Goal: Task Accomplishment & Management: Use online tool/utility

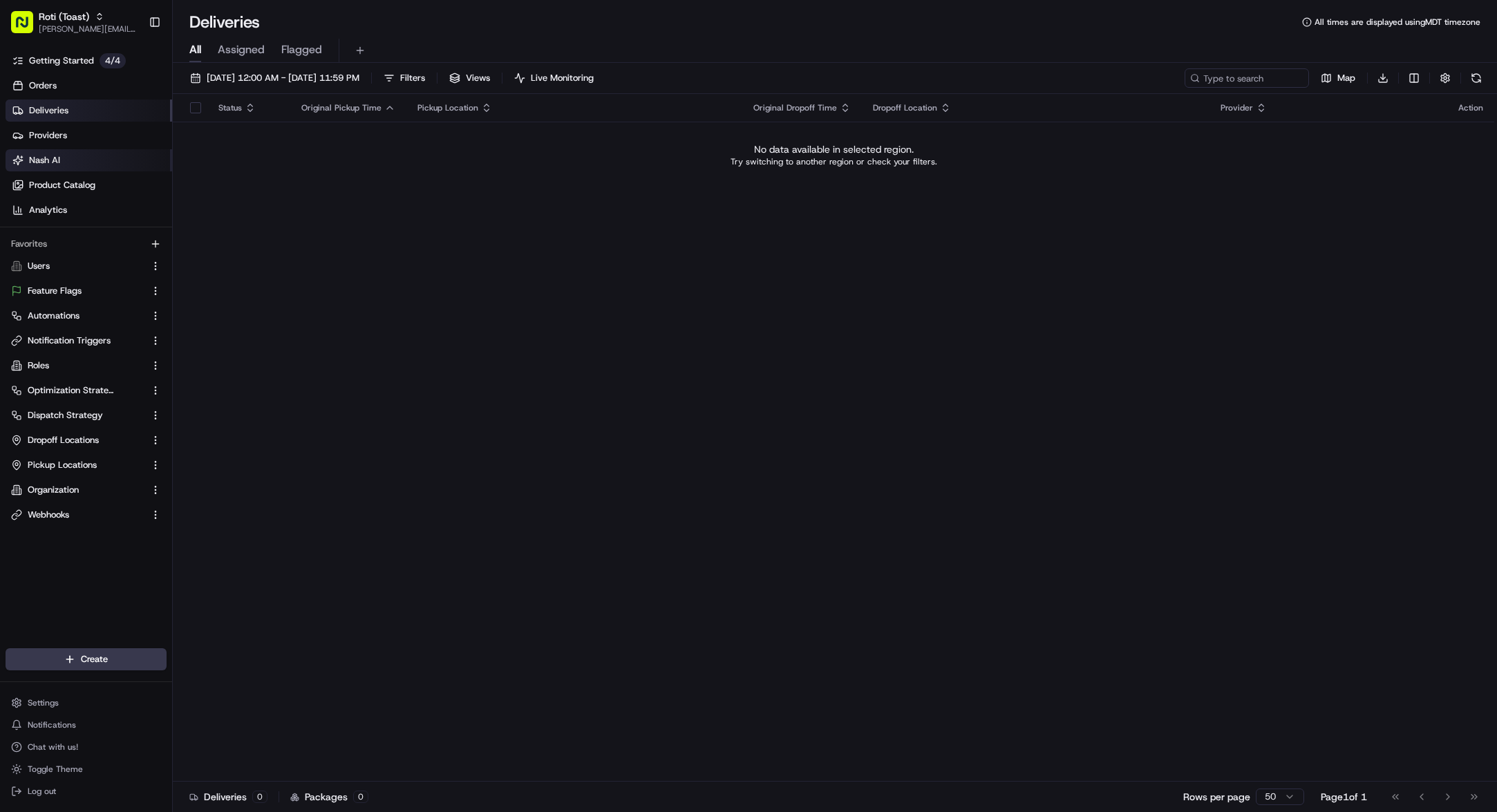
click at [65, 160] on link "Nash AI" at bounding box center [89, 160] width 167 height 22
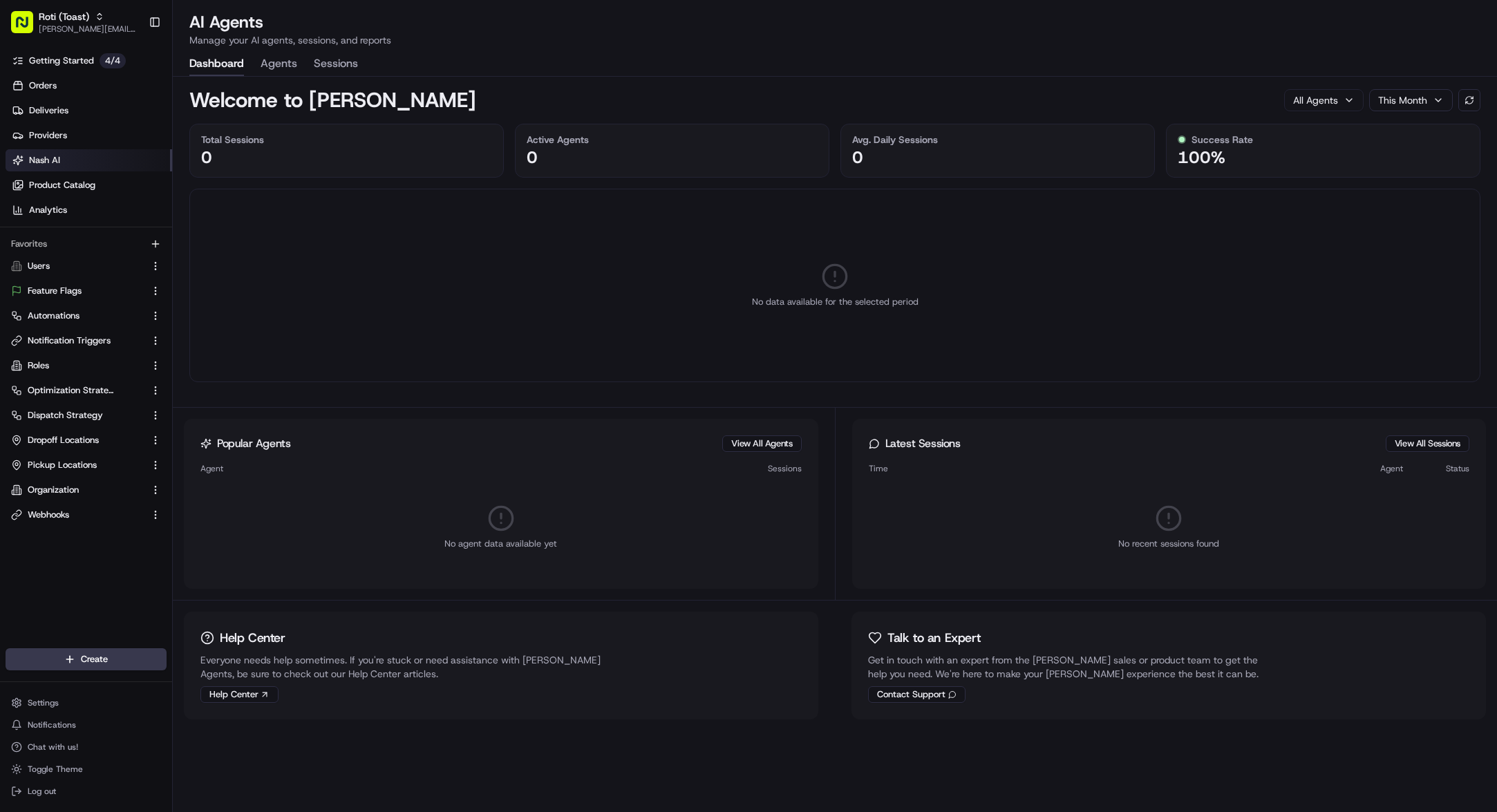
click at [280, 68] on button "Agents" at bounding box center [278, 64] width 36 height 23
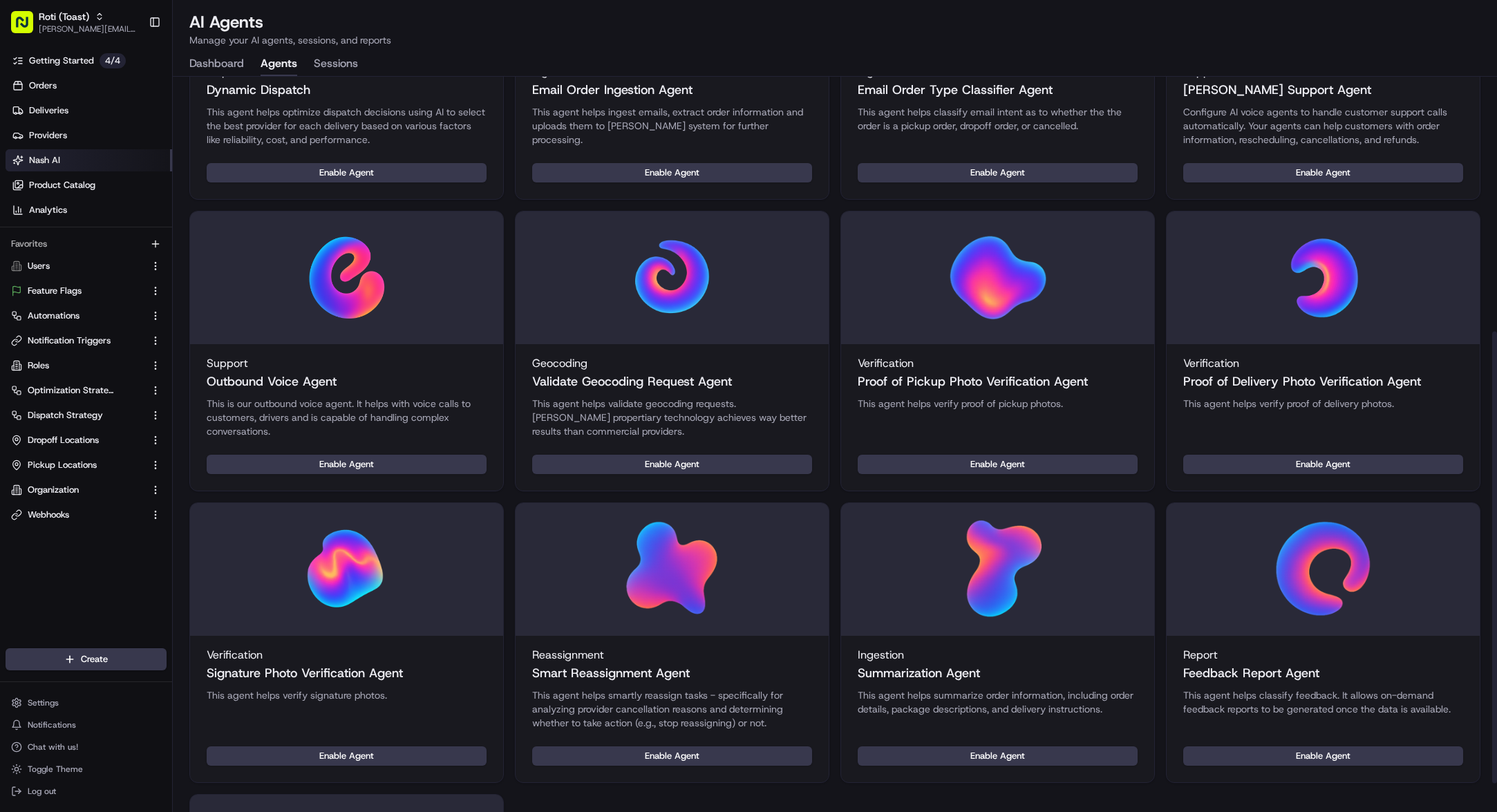
scroll to position [462, 0]
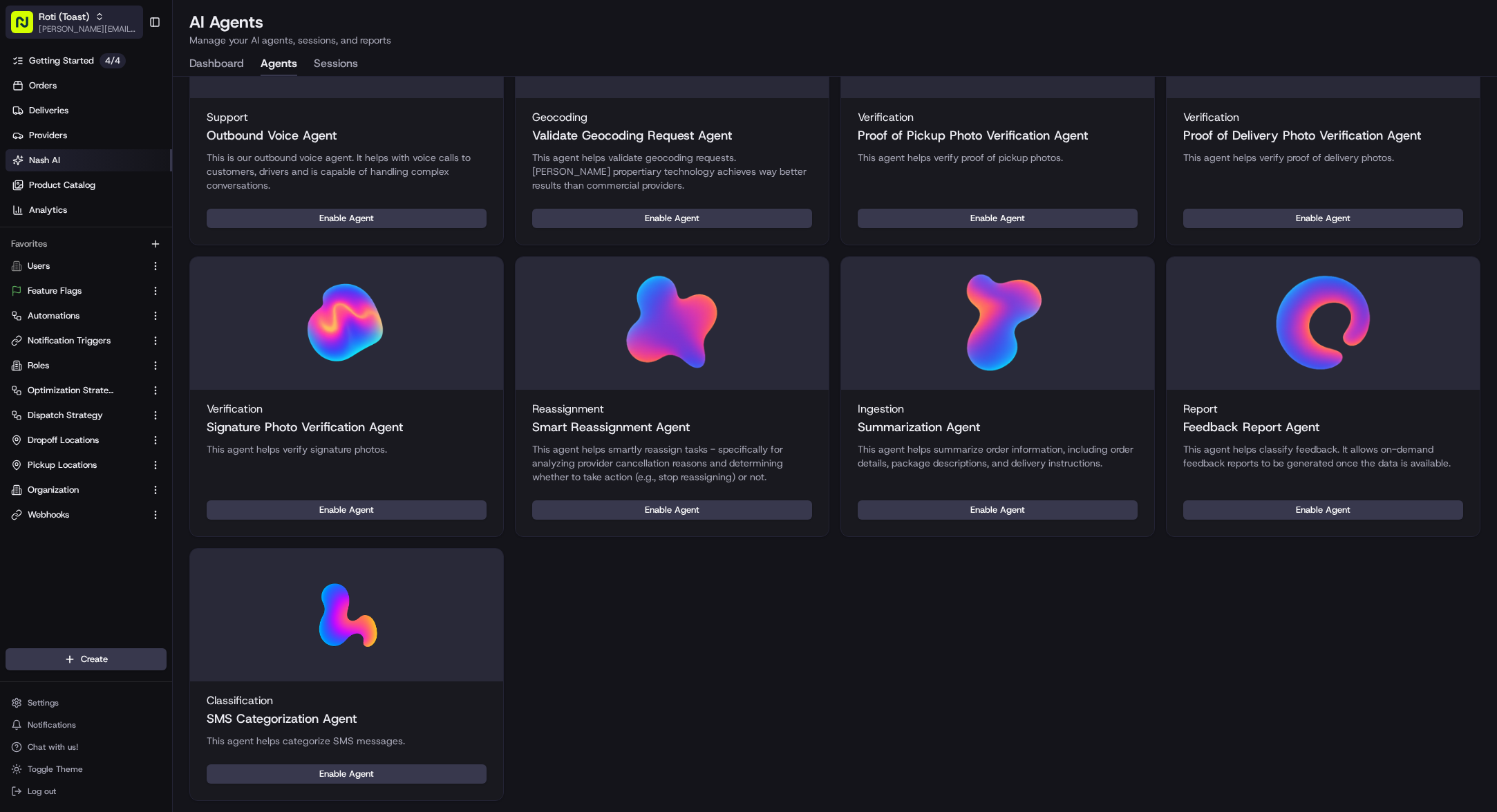
click at [64, 22] on span "Roti (Toast)" at bounding box center [63, 17] width 50 height 14
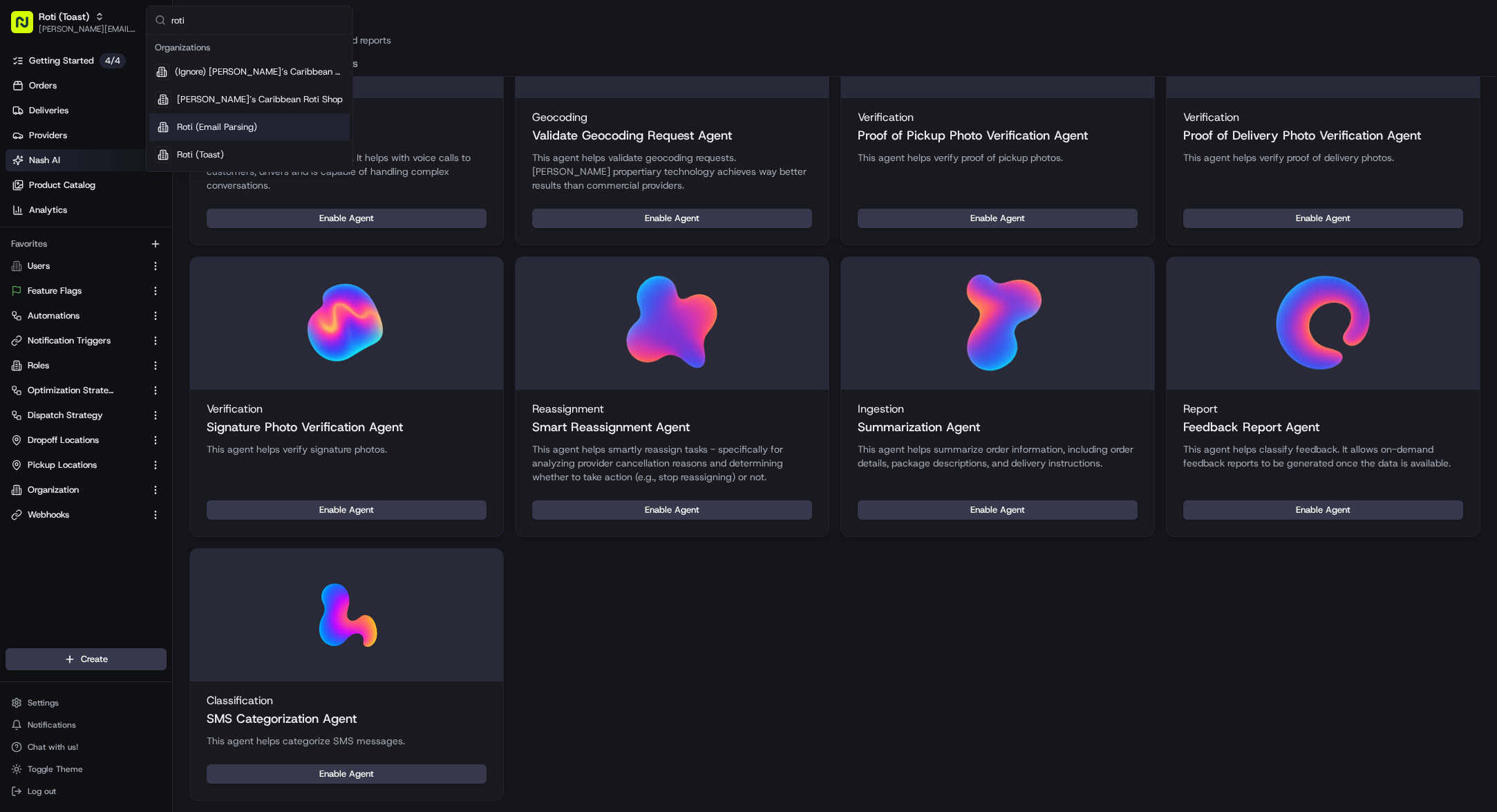
type input "roti"
click at [228, 123] on span "Roti (Email Parsing)" at bounding box center [217, 127] width 80 height 12
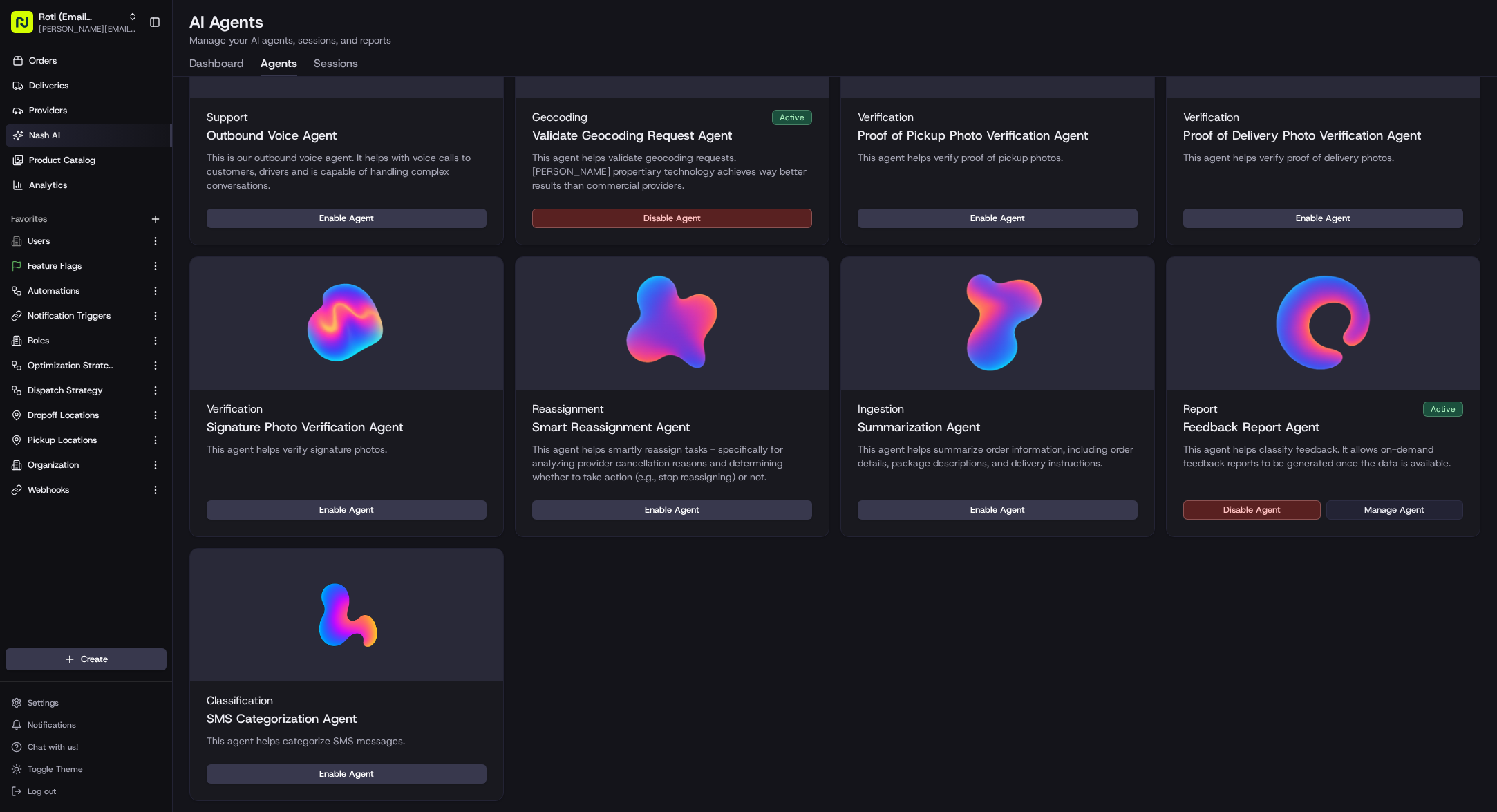
click at [1413, 512] on button "Manage Agent" at bounding box center [1395, 510] width 137 height 19
click at [107, 20] on span "Roti (Email Parsing)" at bounding box center [80, 17] width 83 height 14
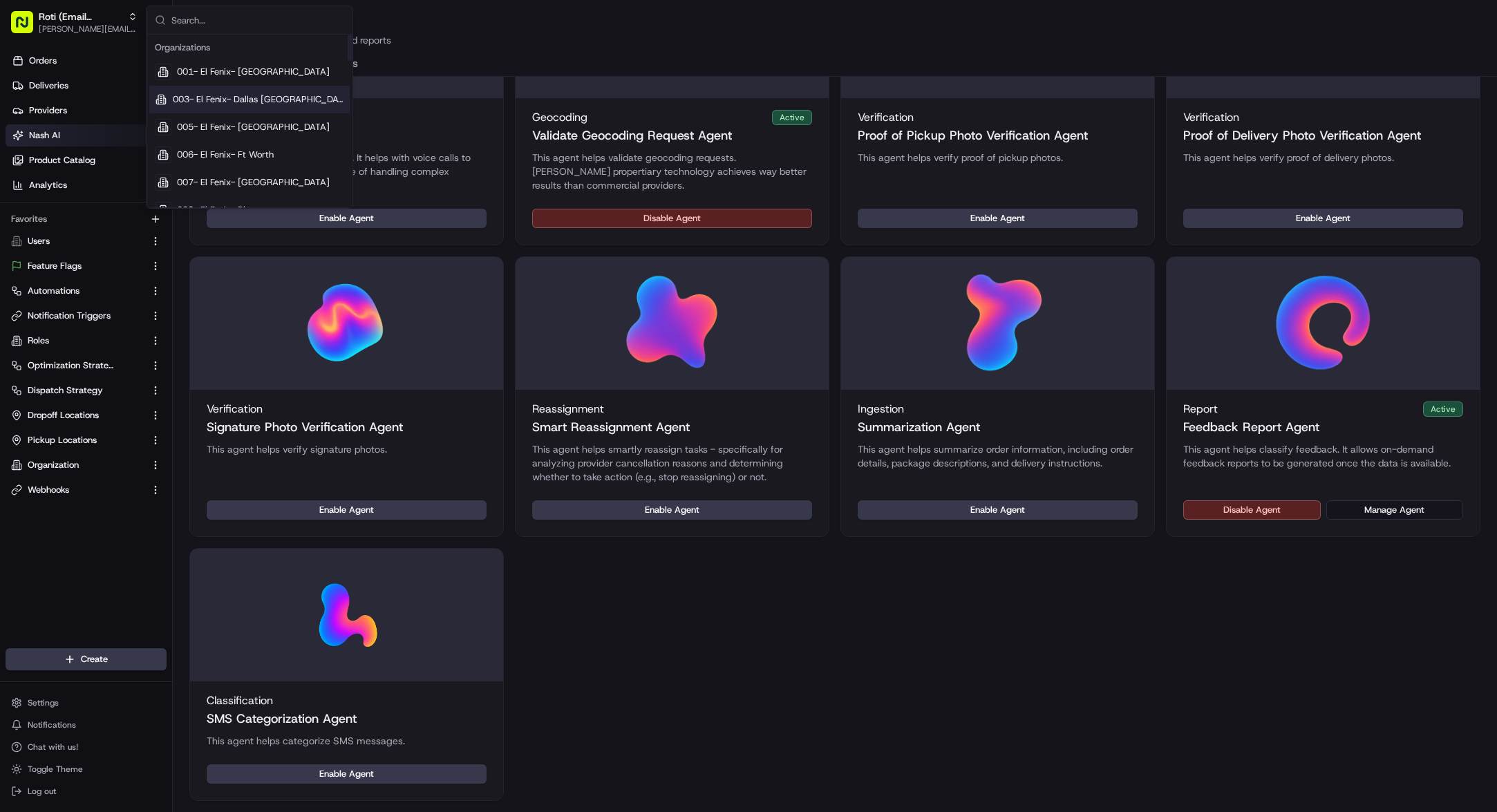
click at [1270, 569] on div "Dispatch Dynamic Dispatch This agent helps optimize dispatch decisions using AI…" at bounding box center [835, 237] width 1291 height 1128
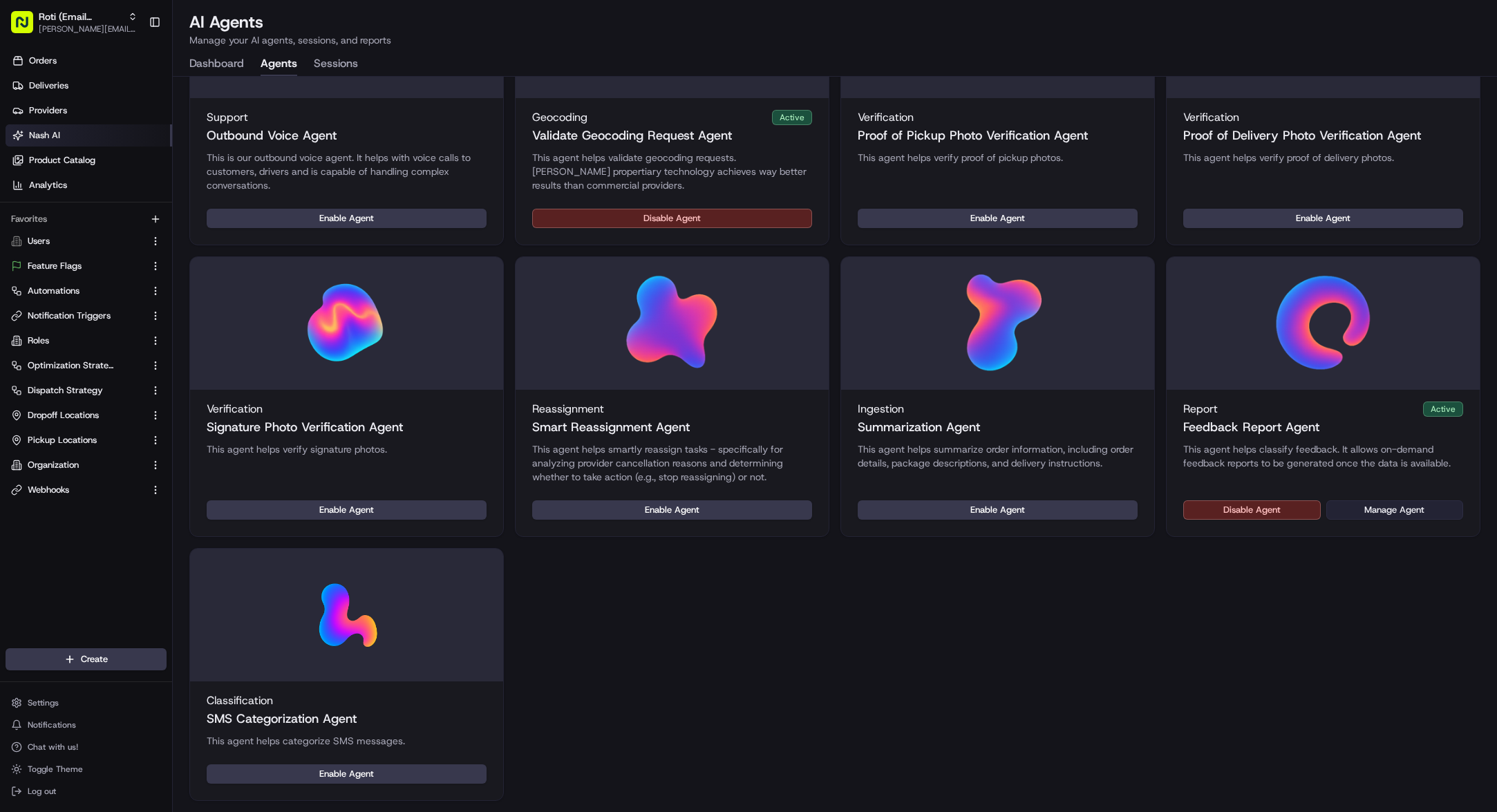
click at [1390, 516] on button "Manage Agent" at bounding box center [1395, 510] width 137 height 19
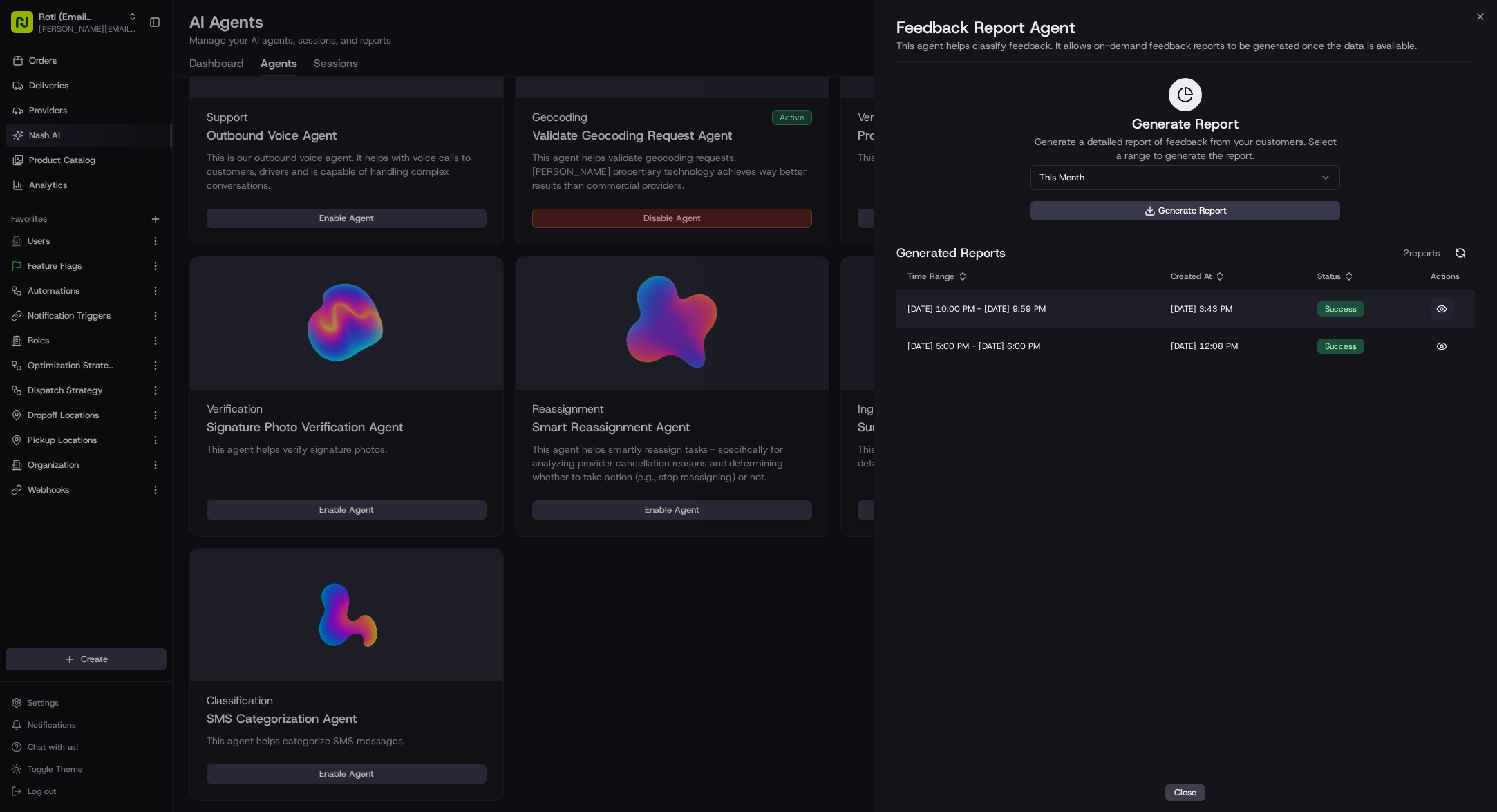
click at [1445, 313] on button at bounding box center [1441, 308] width 22 height 22
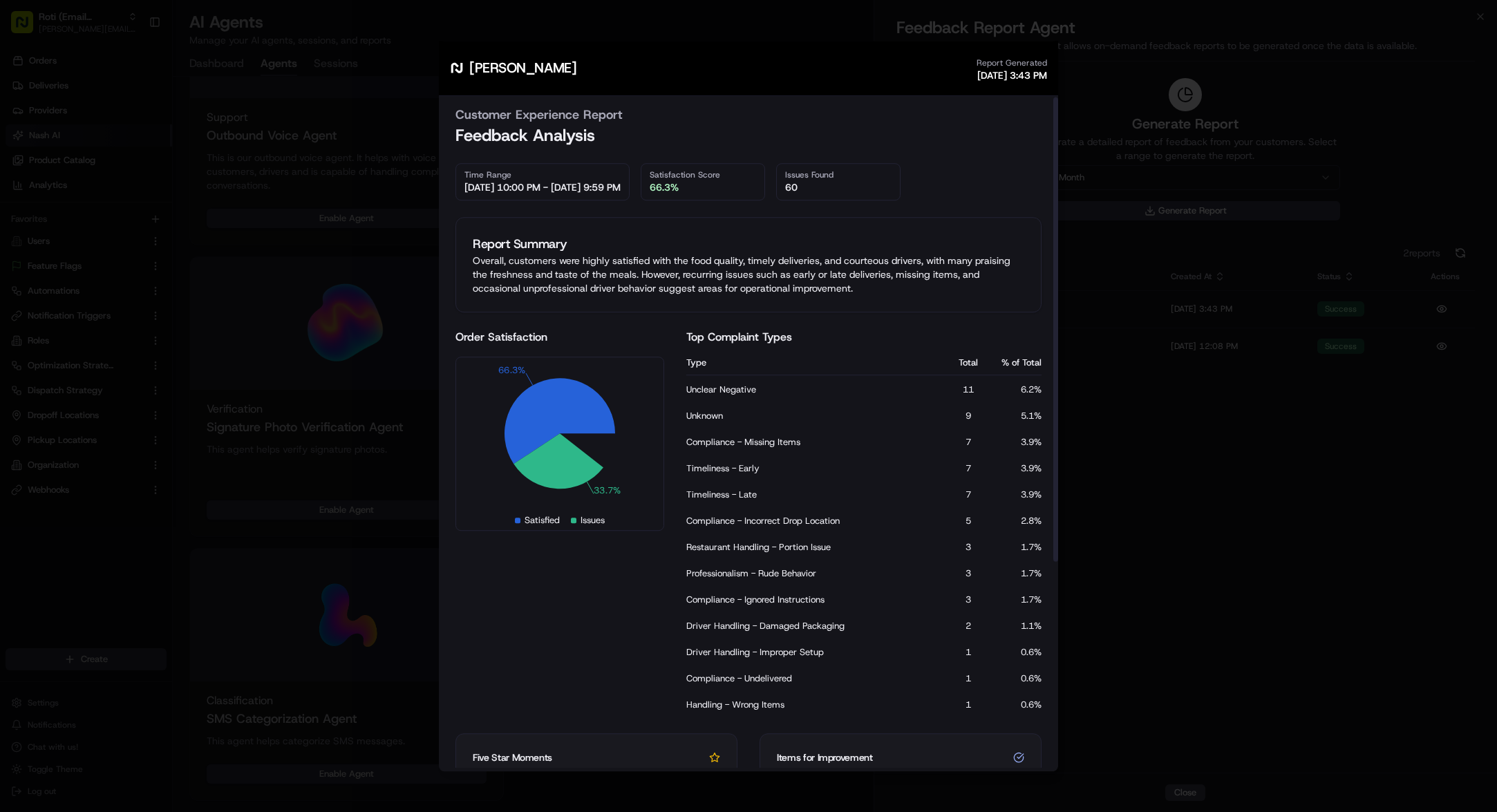
scroll to position [0, 0]
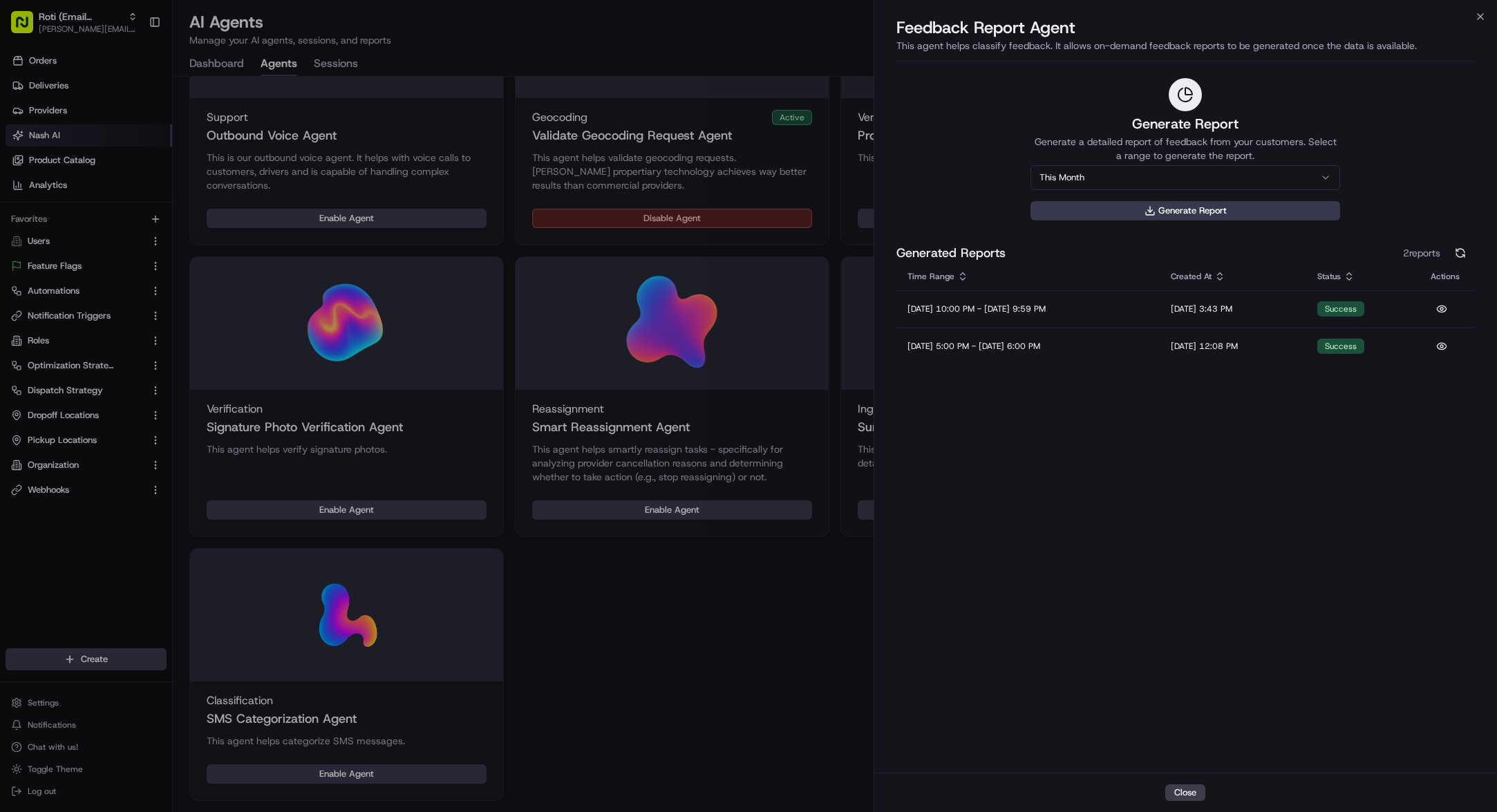
drag, startPoint x: 70, startPoint y: 716, endPoint x: 62, endPoint y: 723, distance: 10.6
click at [62, 723] on div at bounding box center [748, 406] width 1497 height 812
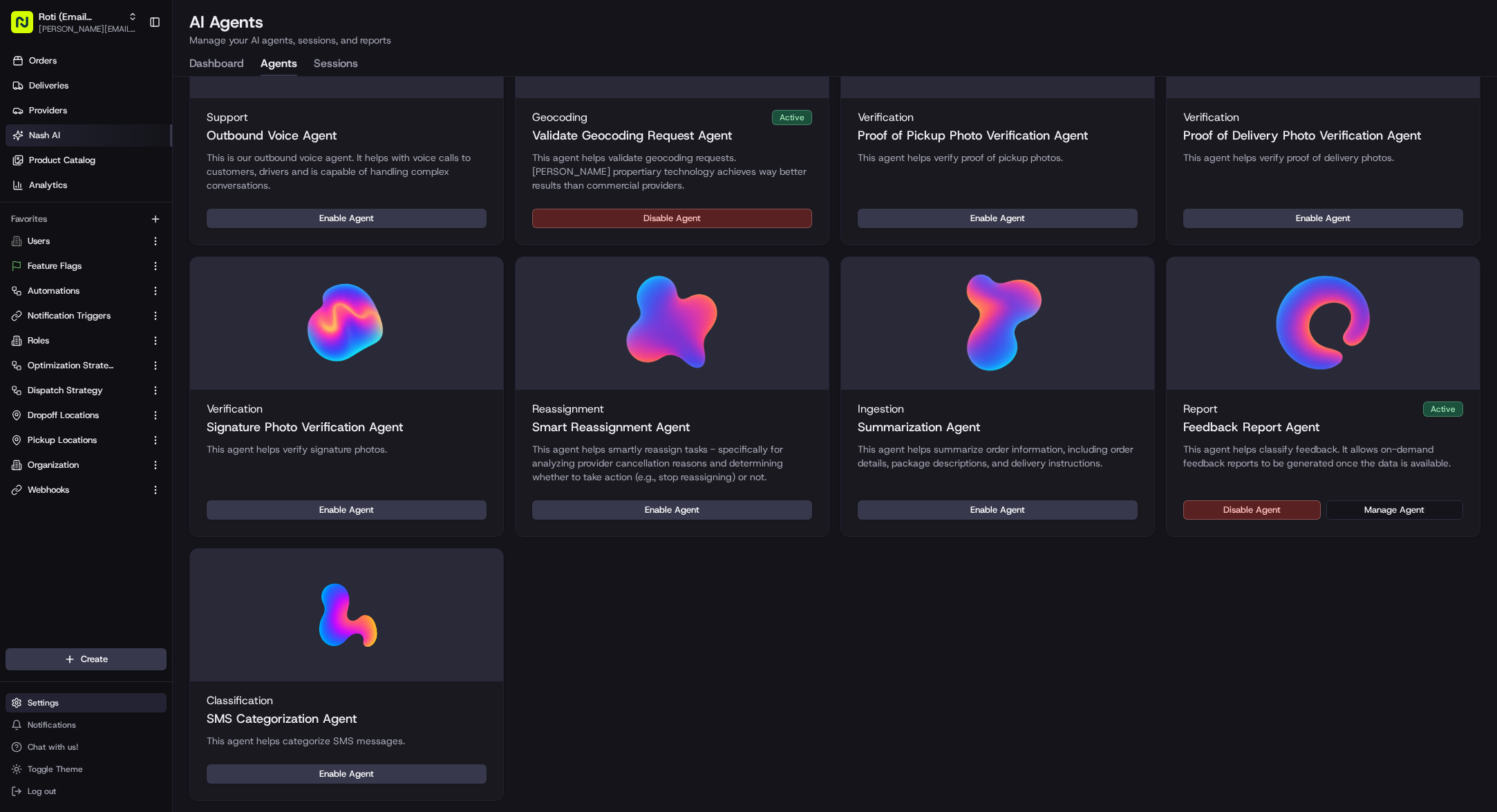
click at [59, 712] on button "Settings" at bounding box center [86, 702] width 161 height 19
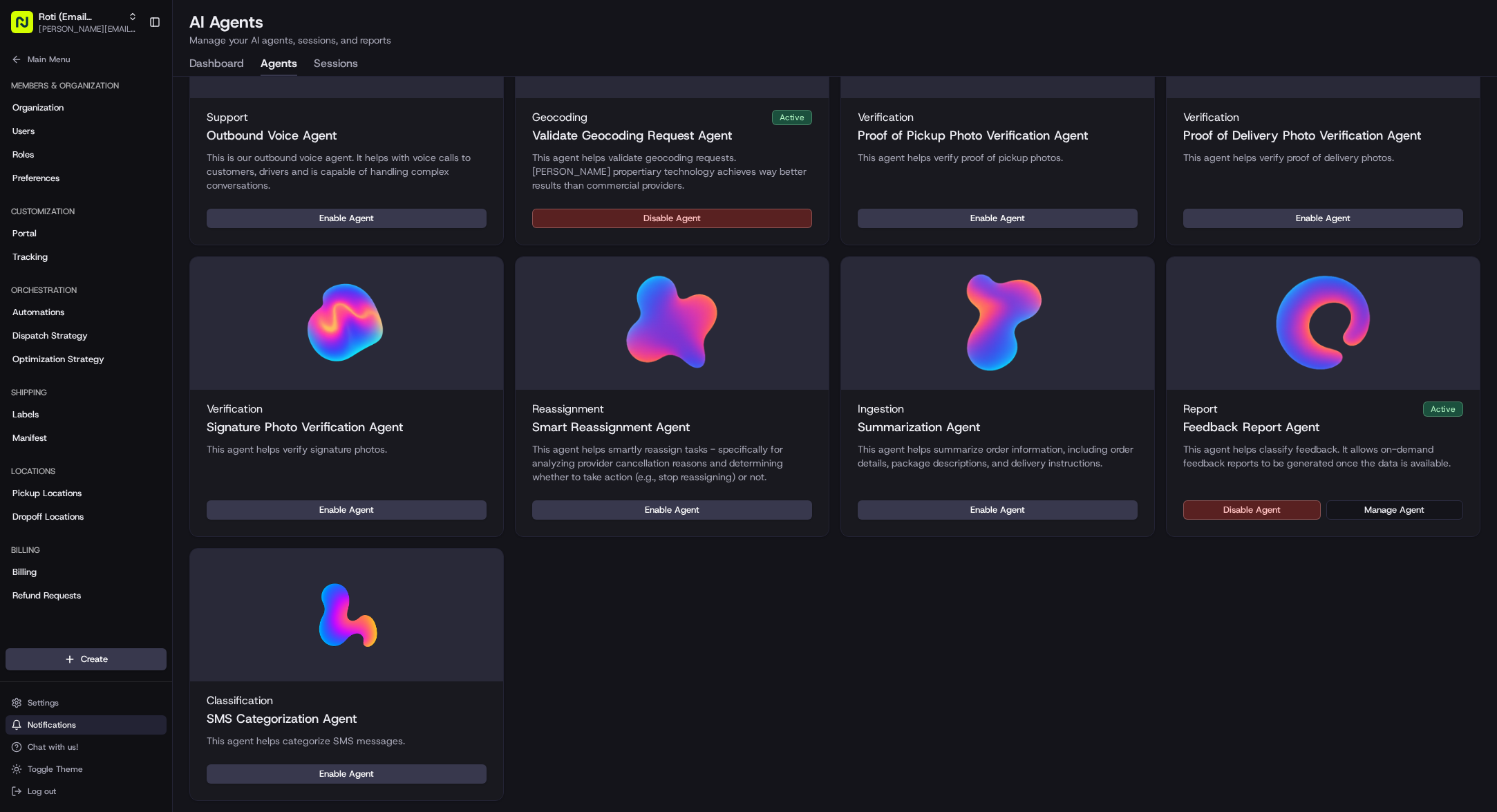
click at [66, 729] on span "Notifications" at bounding box center [52, 725] width 49 height 11
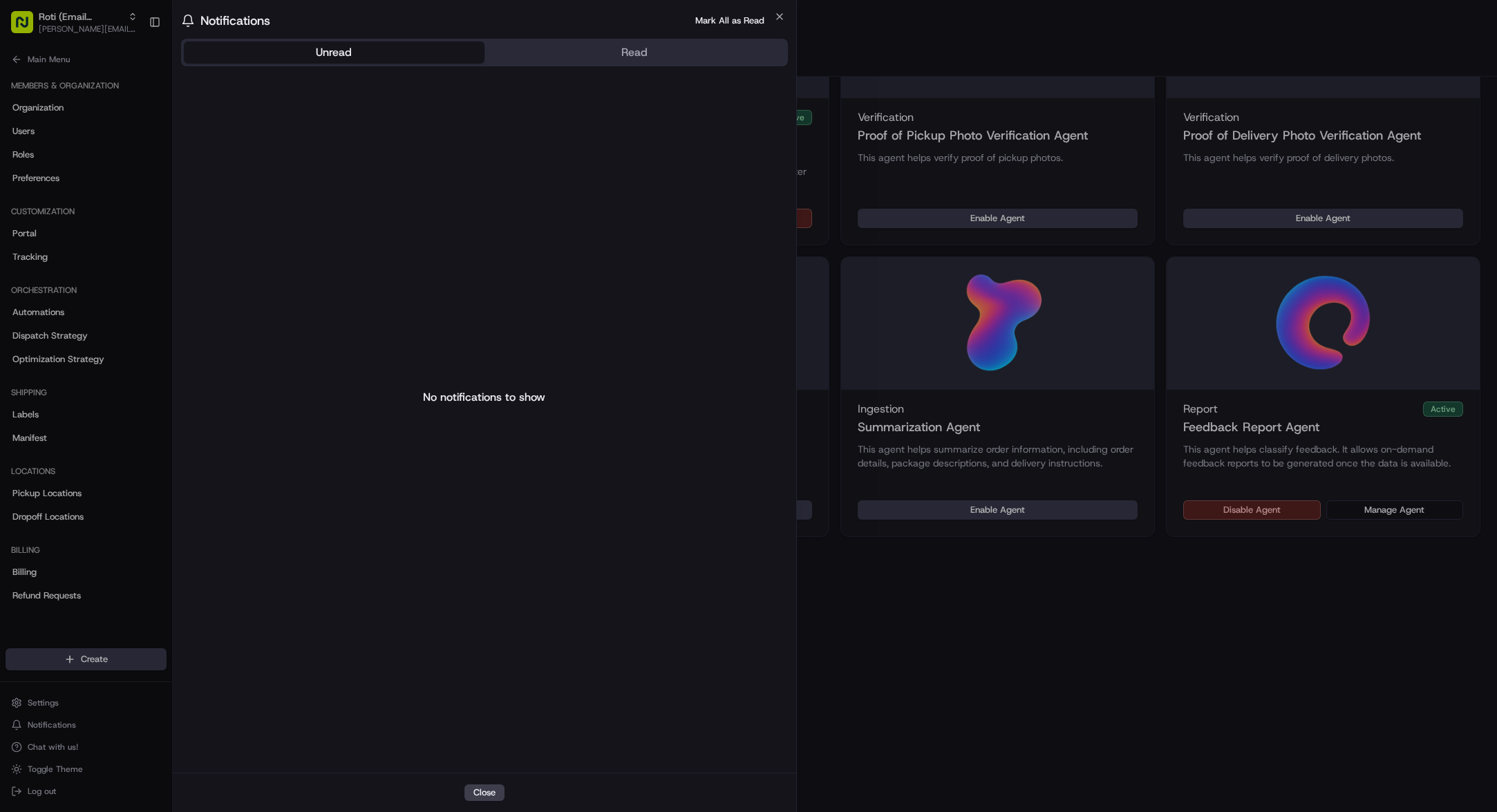
click at [55, 726] on body "Roti (Email Parsing) [PERSON_NAME][EMAIL_ADDRESS][DOMAIN_NAME] Toggle Sidebar O…" at bounding box center [748, 406] width 1497 height 812
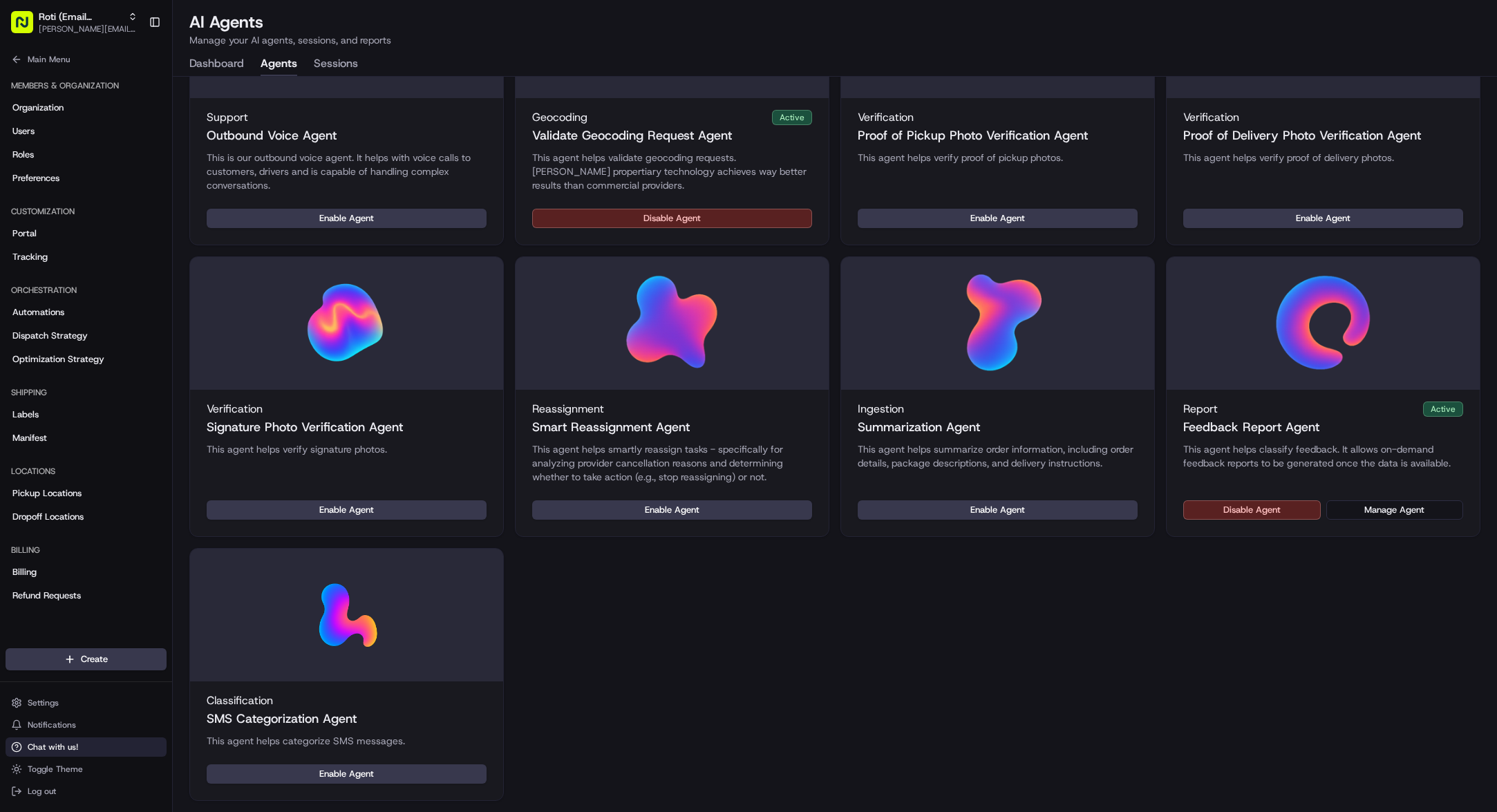
drag, startPoint x: 56, startPoint y: 743, endPoint x: 59, endPoint y: 756, distance: 13.3
click at [59, 756] on button "Chat with us!" at bounding box center [86, 746] width 161 height 19
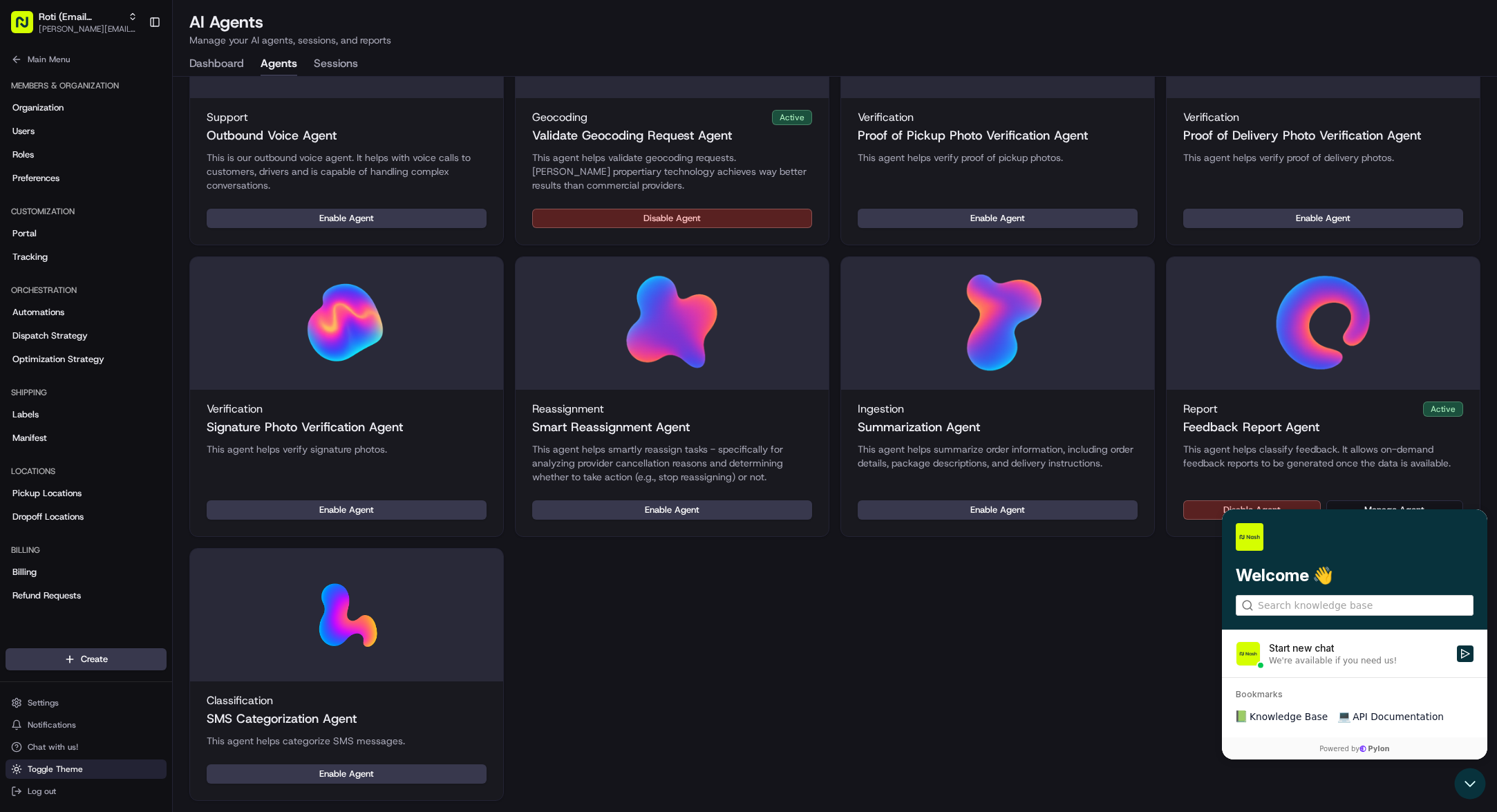
click at [56, 767] on span "Toggle Theme" at bounding box center [56, 769] width 56 height 11
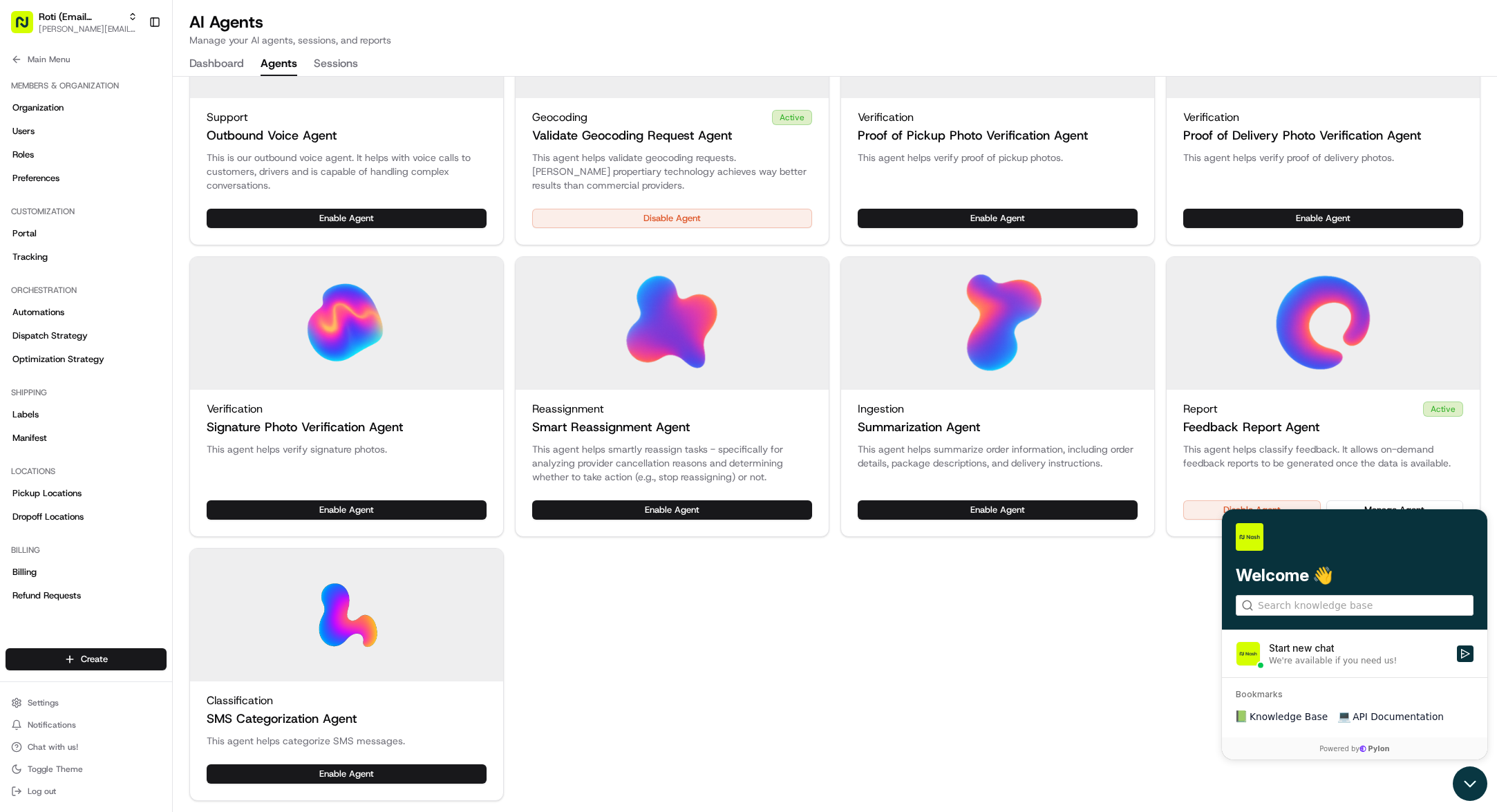
drag, startPoint x: 1468, startPoint y: 790, endPoint x: 2920, endPoint y: 1555, distance: 1641.2
click at [1468, 790] on icon "Open customer support" at bounding box center [1470, 783] width 35 height 35
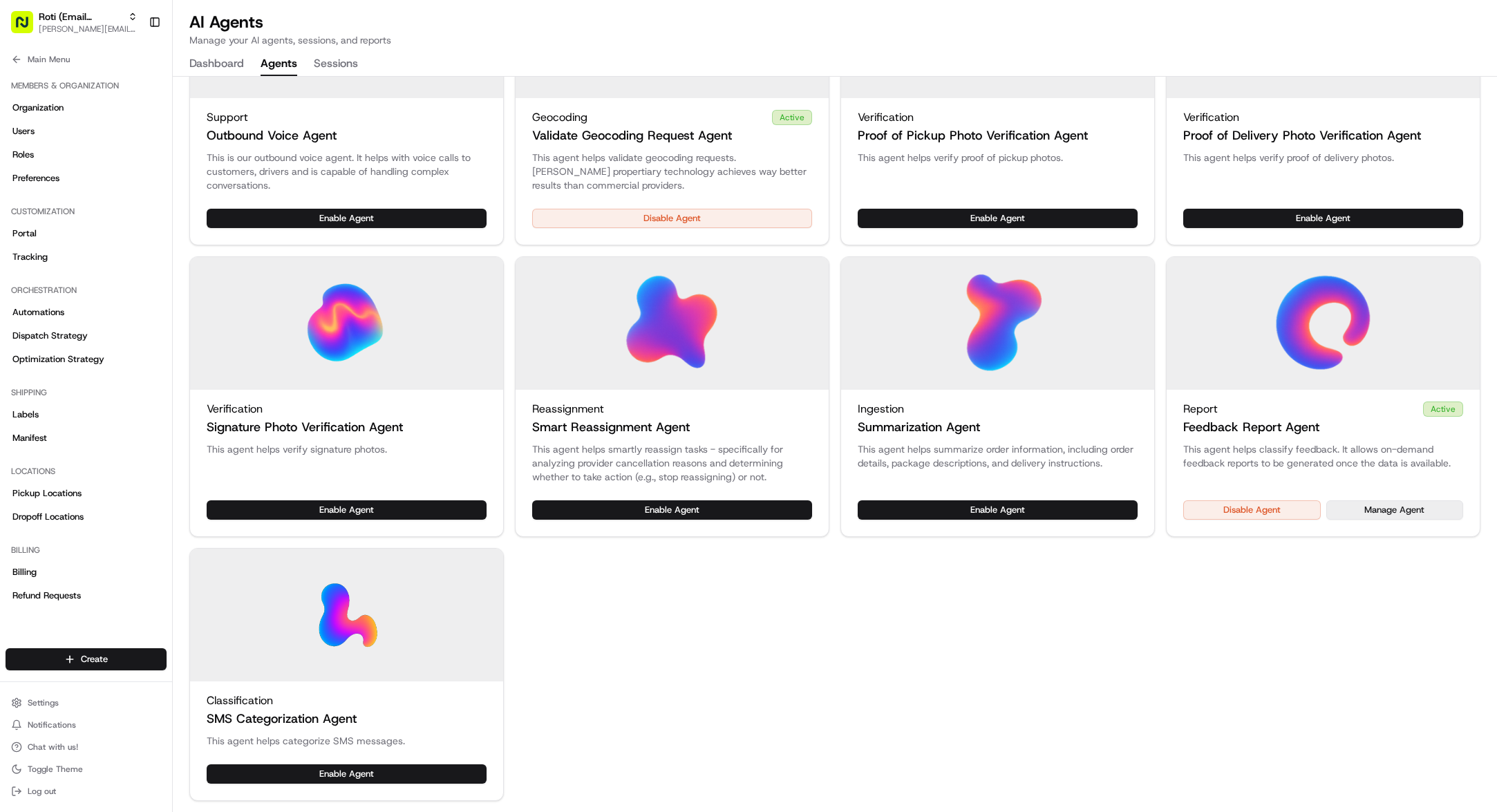
click at [1402, 510] on button "Manage Agent" at bounding box center [1395, 510] width 137 height 19
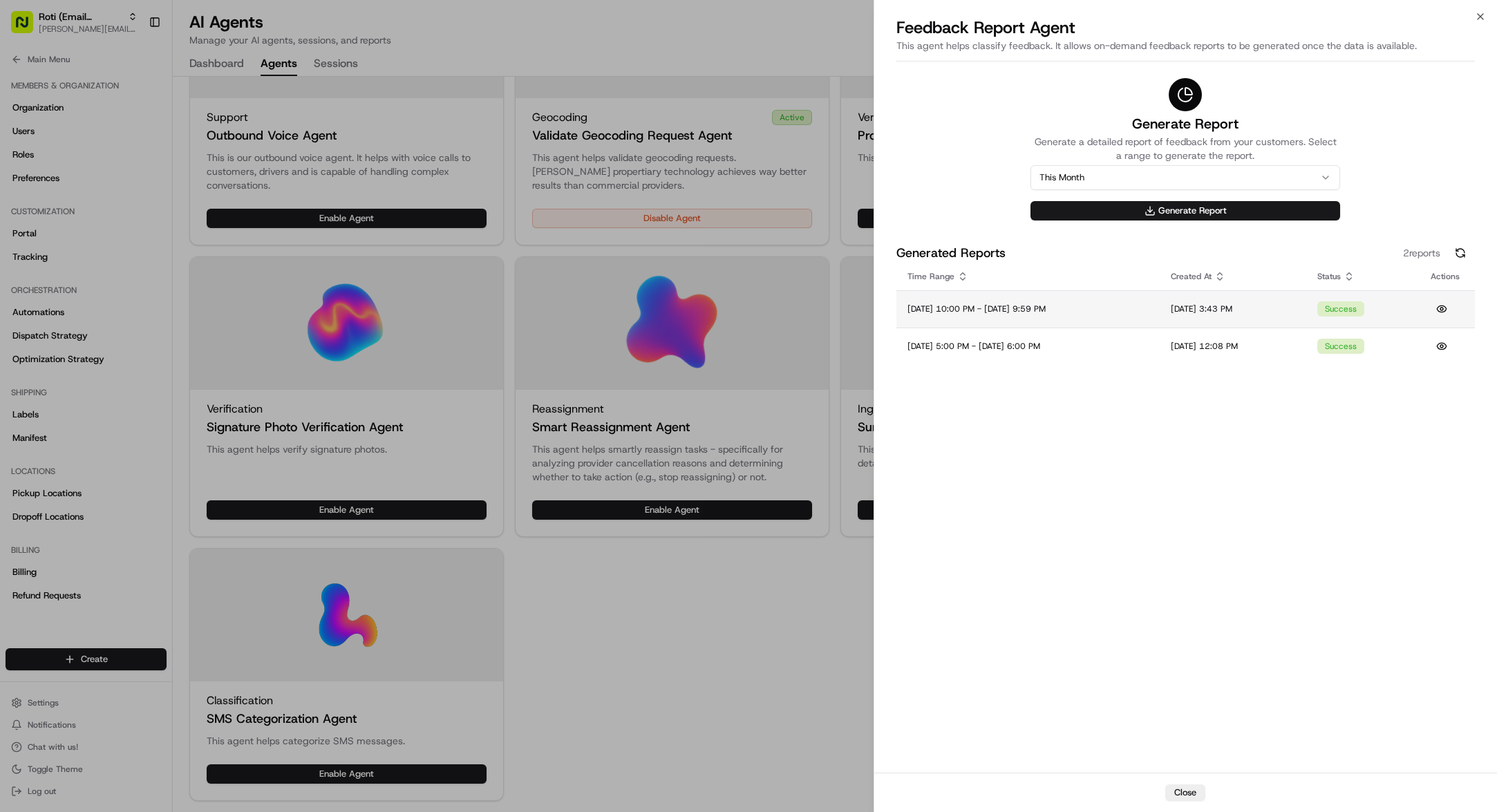
drag, startPoint x: 1465, startPoint y: 310, endPoint x: 1458, endPoint y: 311, distance: 7.1
click at [1464, 310] on td at bounding box center [1448, 308] width 56 height 37
click at [1446, 309] on button at bounding box center [1441, 308] width 22 height 22
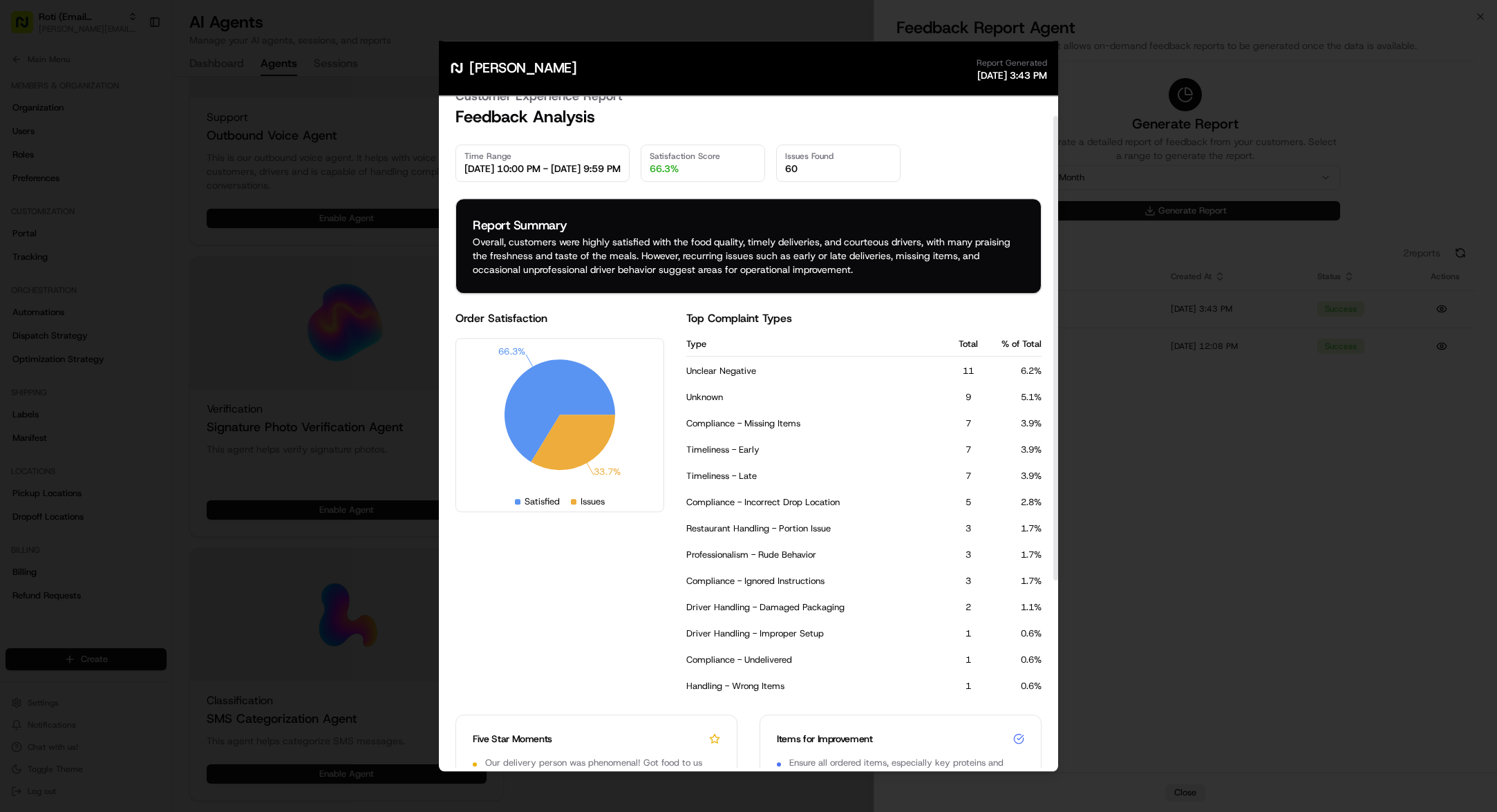
scroll to position [29, 0]
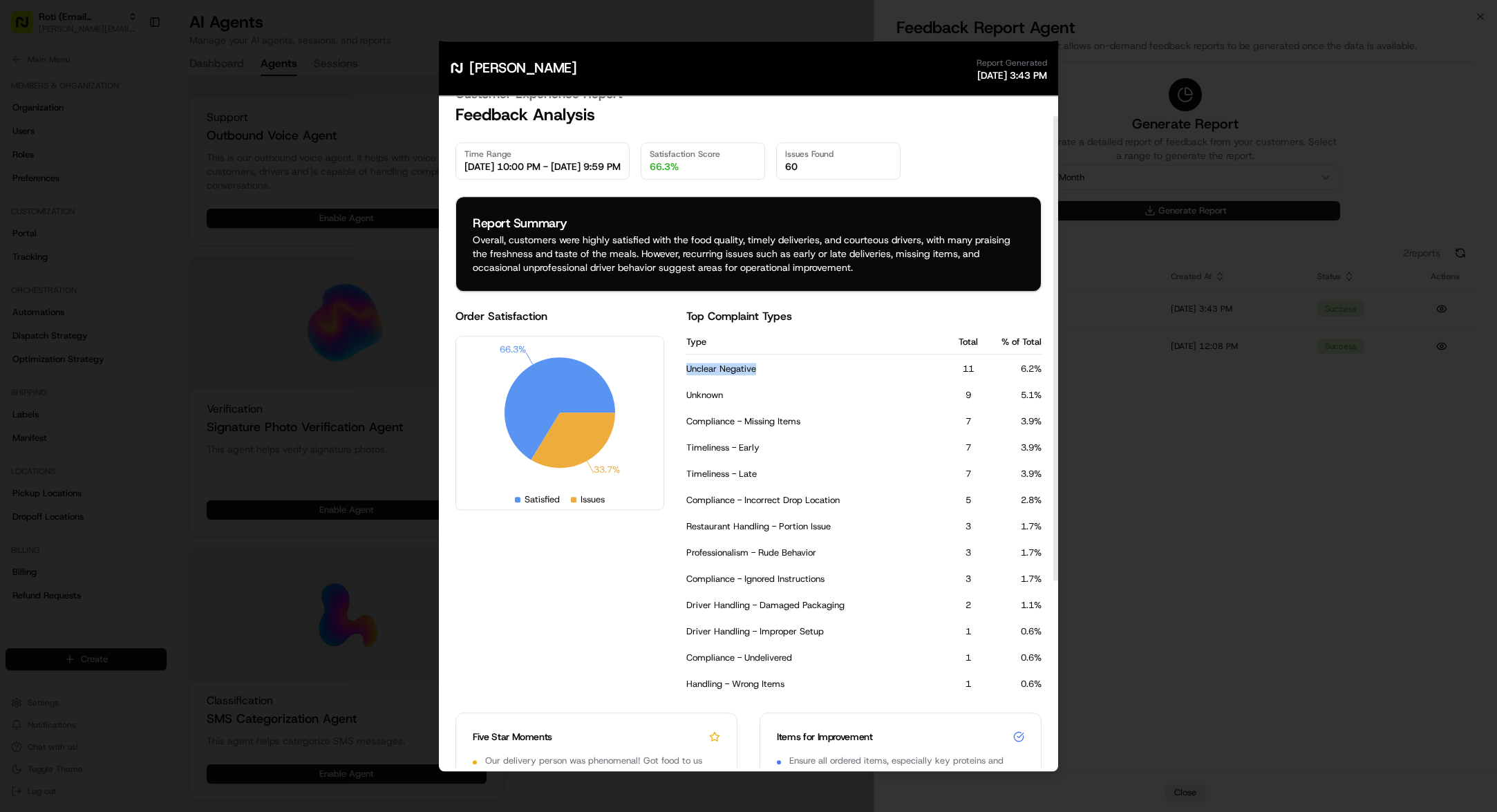
drag, startPoint x: 685, startPoint y: 371, endPoint x: 759, endPoint y: 372, distance: 74.0
click at [759, 372] on div "Order Satisfaction 66.3% 33.7% Satisfied Issues Top Complaint Types Type Total …" at bounding box center [749, 502] width 586 height 388
drag, startPoint x: 696, startPoint y: 394, endPoint x: 736, endPoint y: 403, distance: 41.0
click at [743, 396] on span "Unknown" at bounding box center [811, 396] width 250 height 12
drag, startPoint x: 745, startPoint y: 420, endPoint x: 822, endPoint y: 419, distance: 77.0
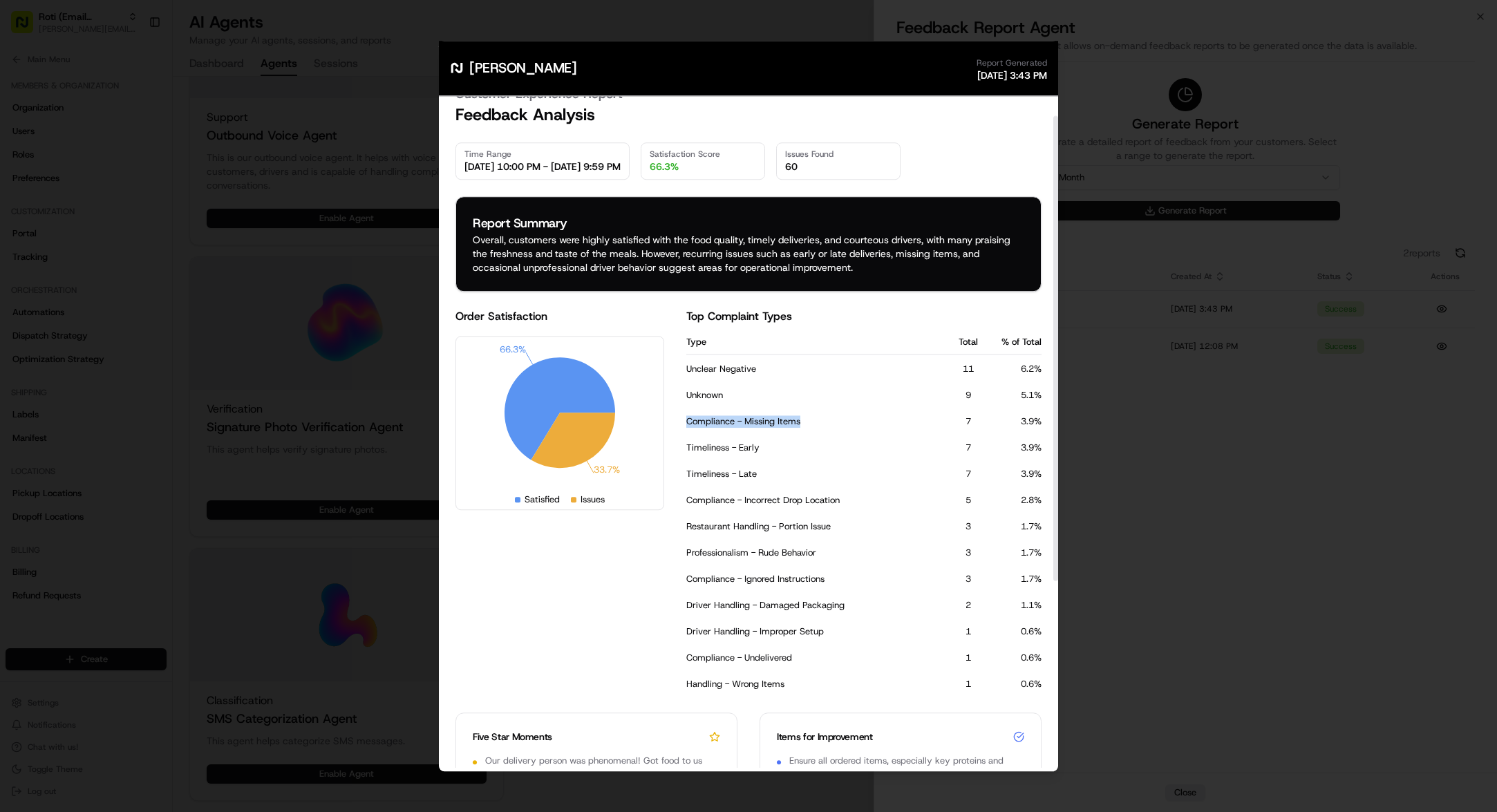
click at [822, 419] on span "Compliance - Missing Items" at bounding box center [811, 422] width 250 height 12
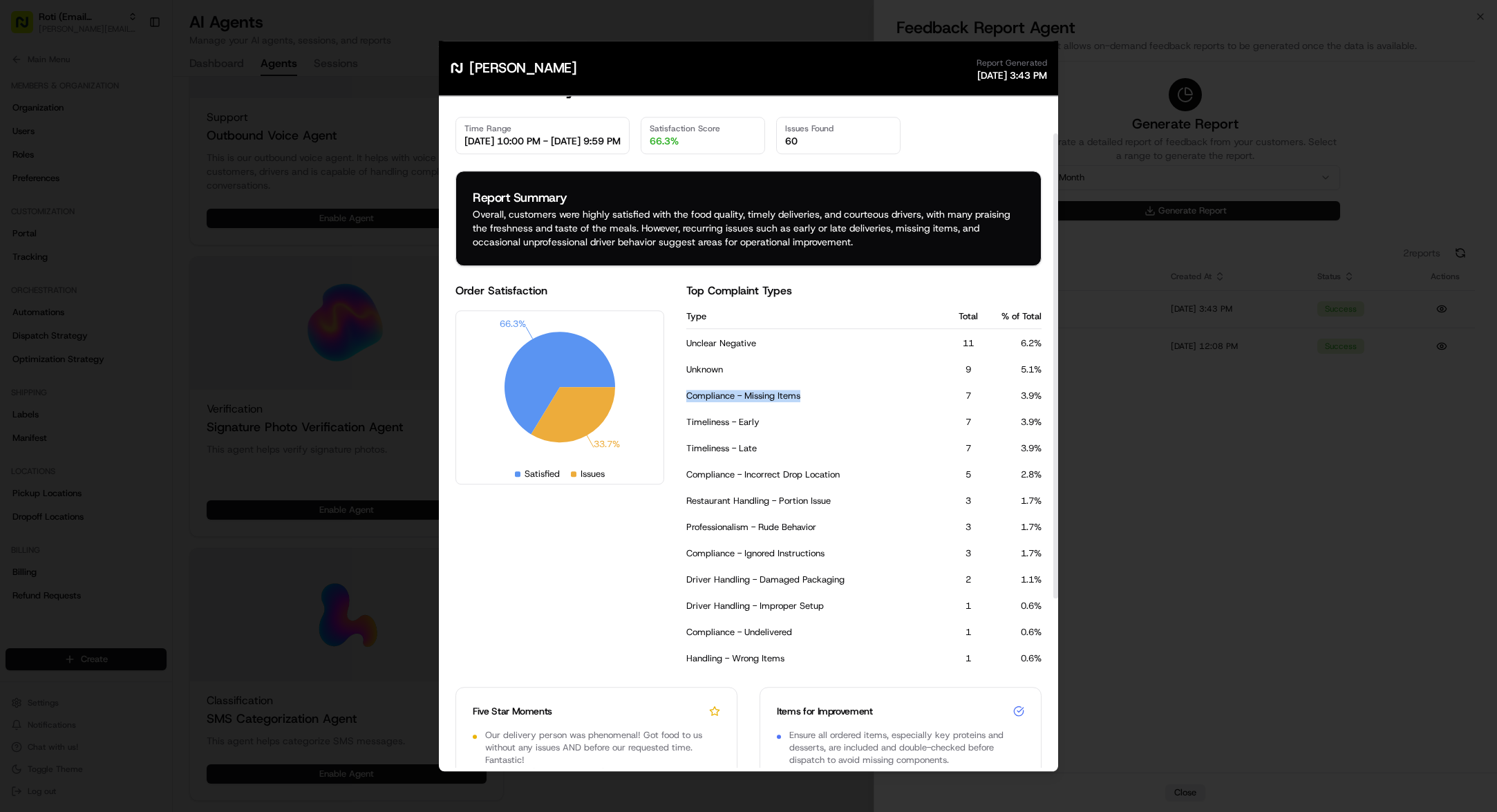
scroll to position [52, 0]
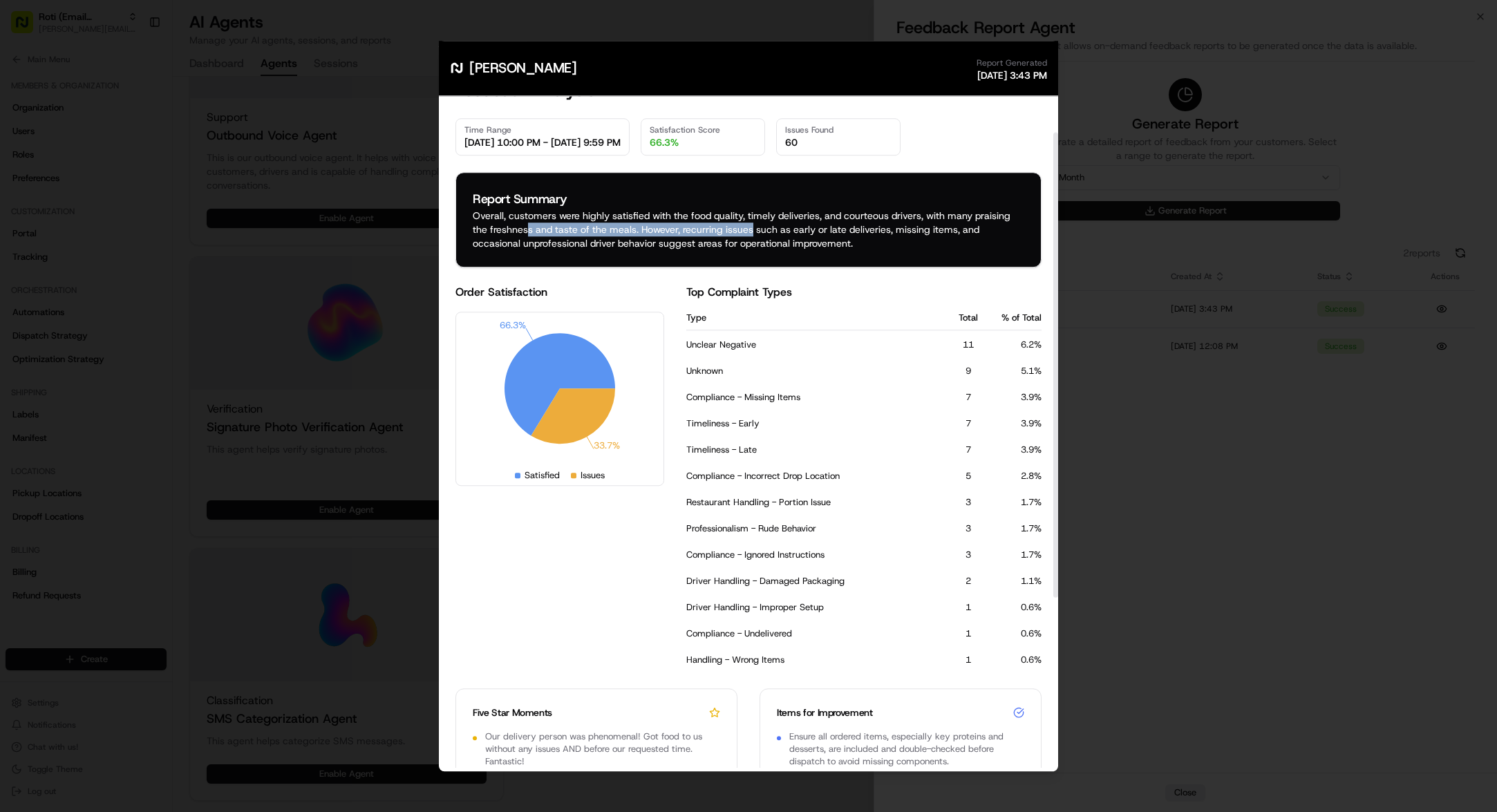
drag, startPoint x: 533, startPoint y: 222, endPoint x: 750, endPoint y: 234, distance: 217.3
click at [750, 234] on div "Overall, customers were highly satisfied with the food quality, timely deliveri…" at bounding box center [748, 230] width 551 height 42
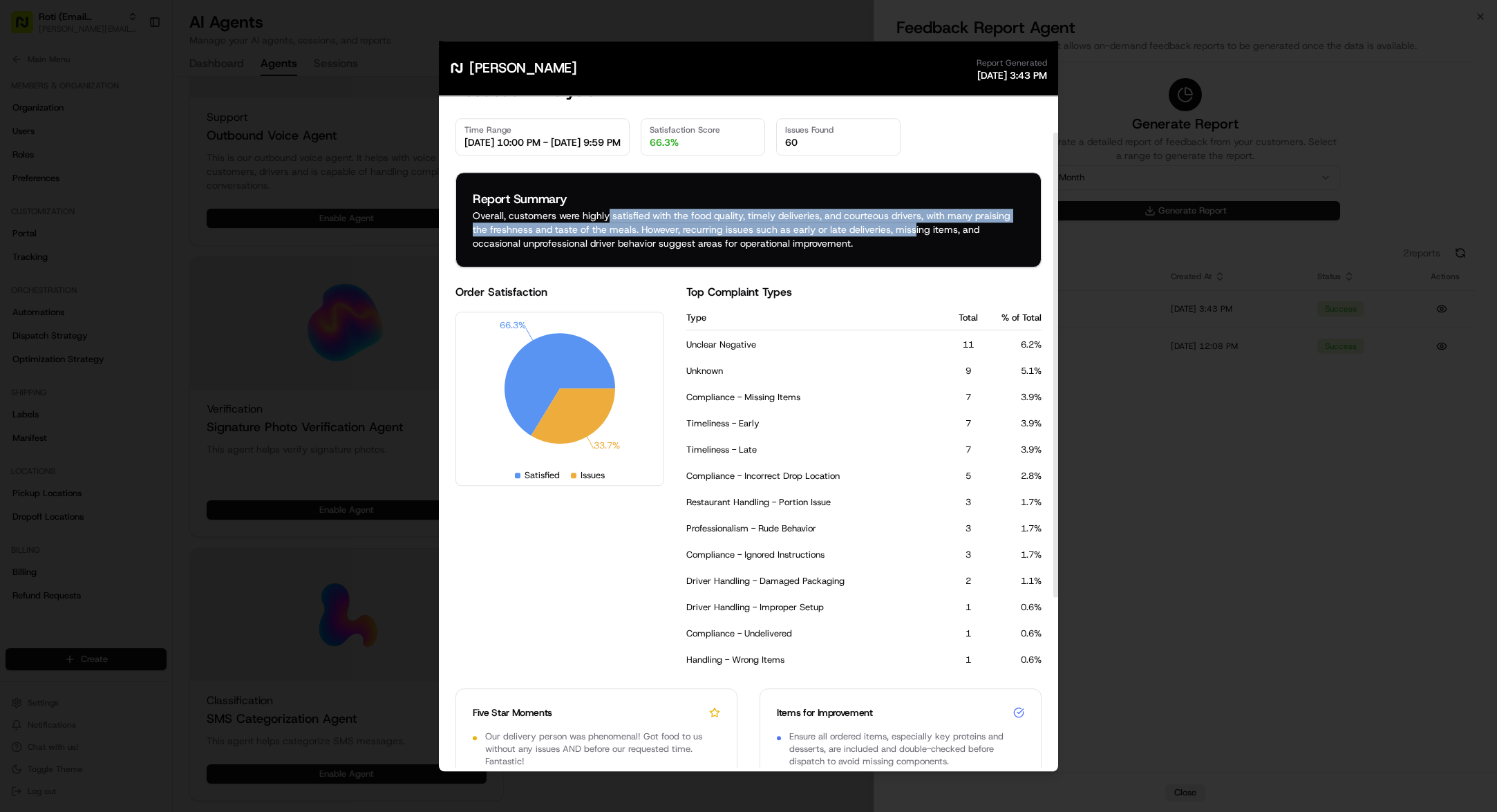
drag, startPoint x: 608, startPoint y: 215, endPoint x: 914, endPoint y: 224, distance: 306.1
click at [914, 224] on div "Overall, customers were highly satisfied with the food quality, timely deliveri…" at bounding box center [748, 230] width 551 height 42
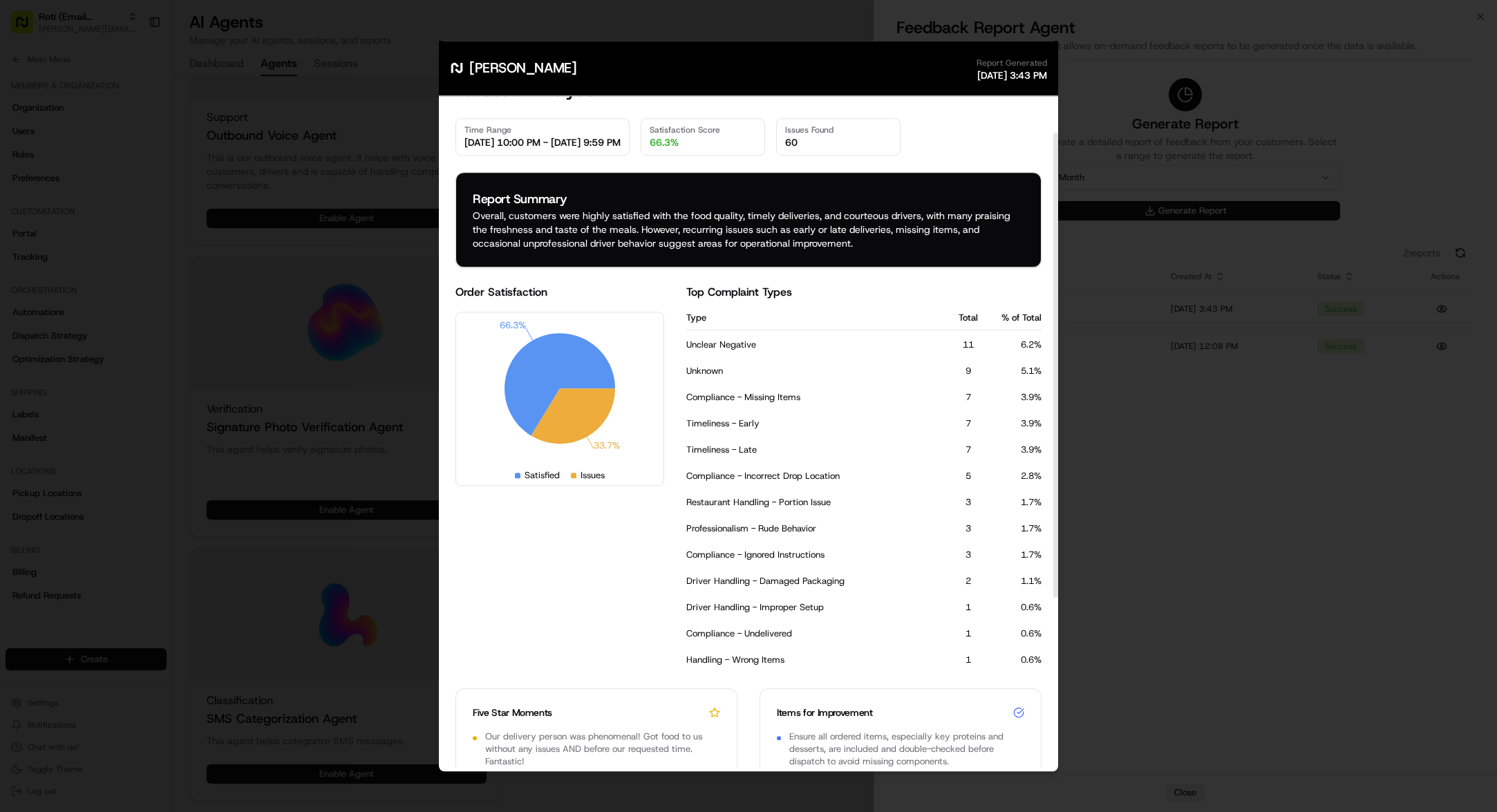
drag, startPoint x: 908, startPoint y: 226, endPoint x: 895, endPoint y: 228, distance: 13.2
click at [908, 226] on div "Overall, customers were highly satisfied with the food quality, timely deliveri…" at bounding box center [748, 230] width 551 height 42
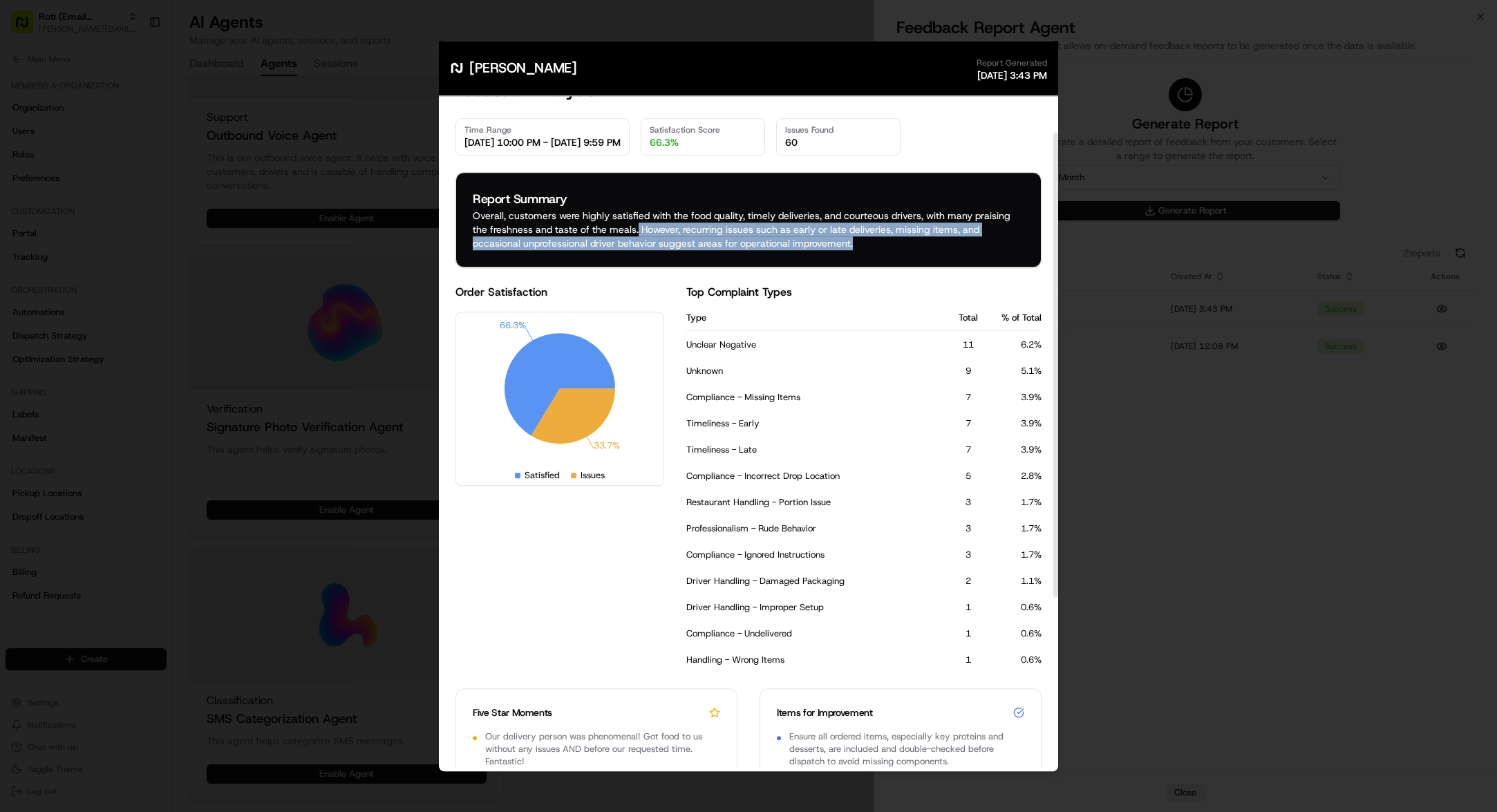
drag, startPoint x: 638, startPoint y: 227, endPoint x: 879, endPoint y: 241, distance: 241.4
click at [879, 241] on div "Overall, customers were highly satisfied with the food quality, timely deliveri…" at bounding box center [748, 230] width 551 height 42
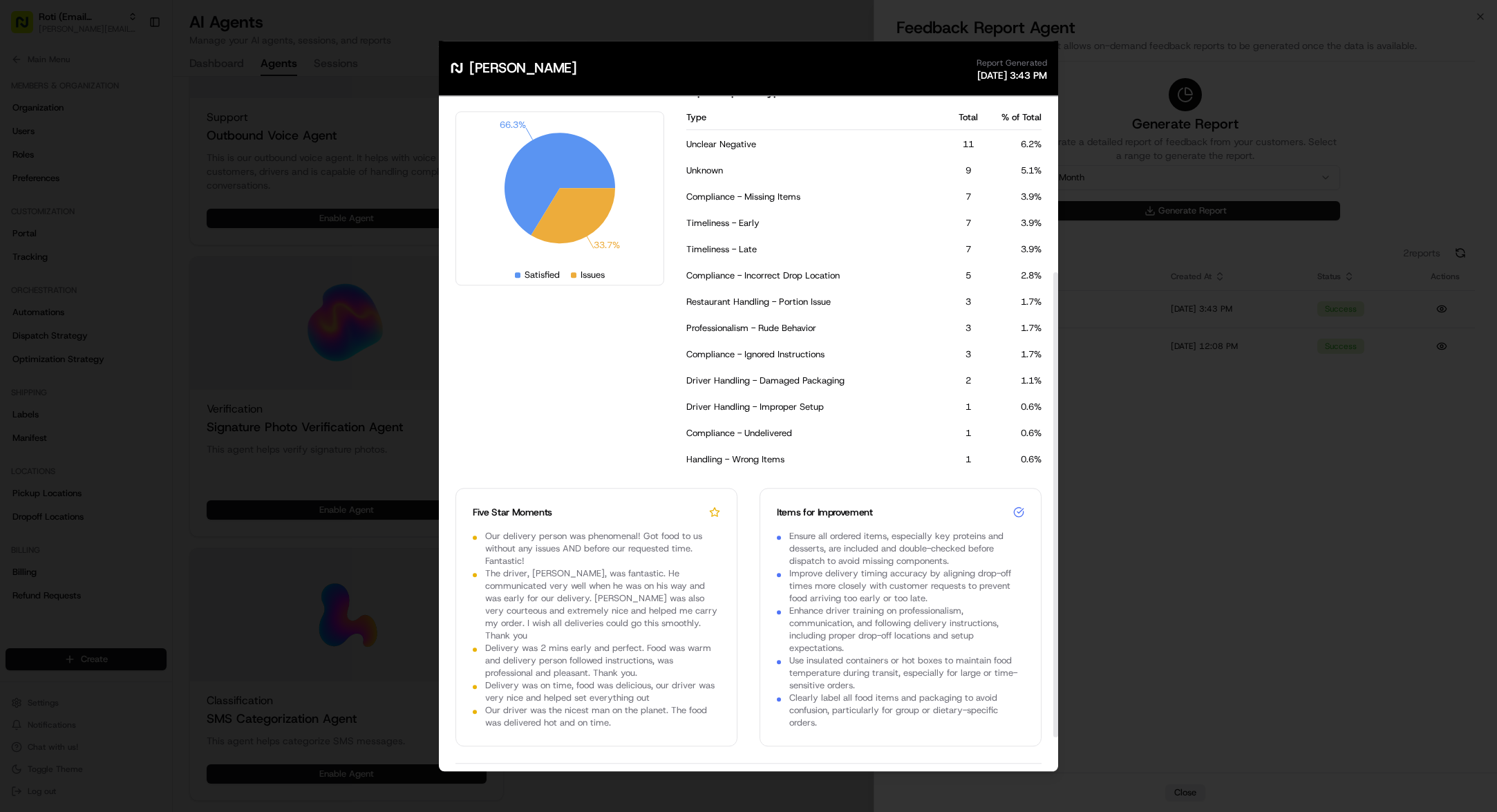
scroll to position [298, 0]
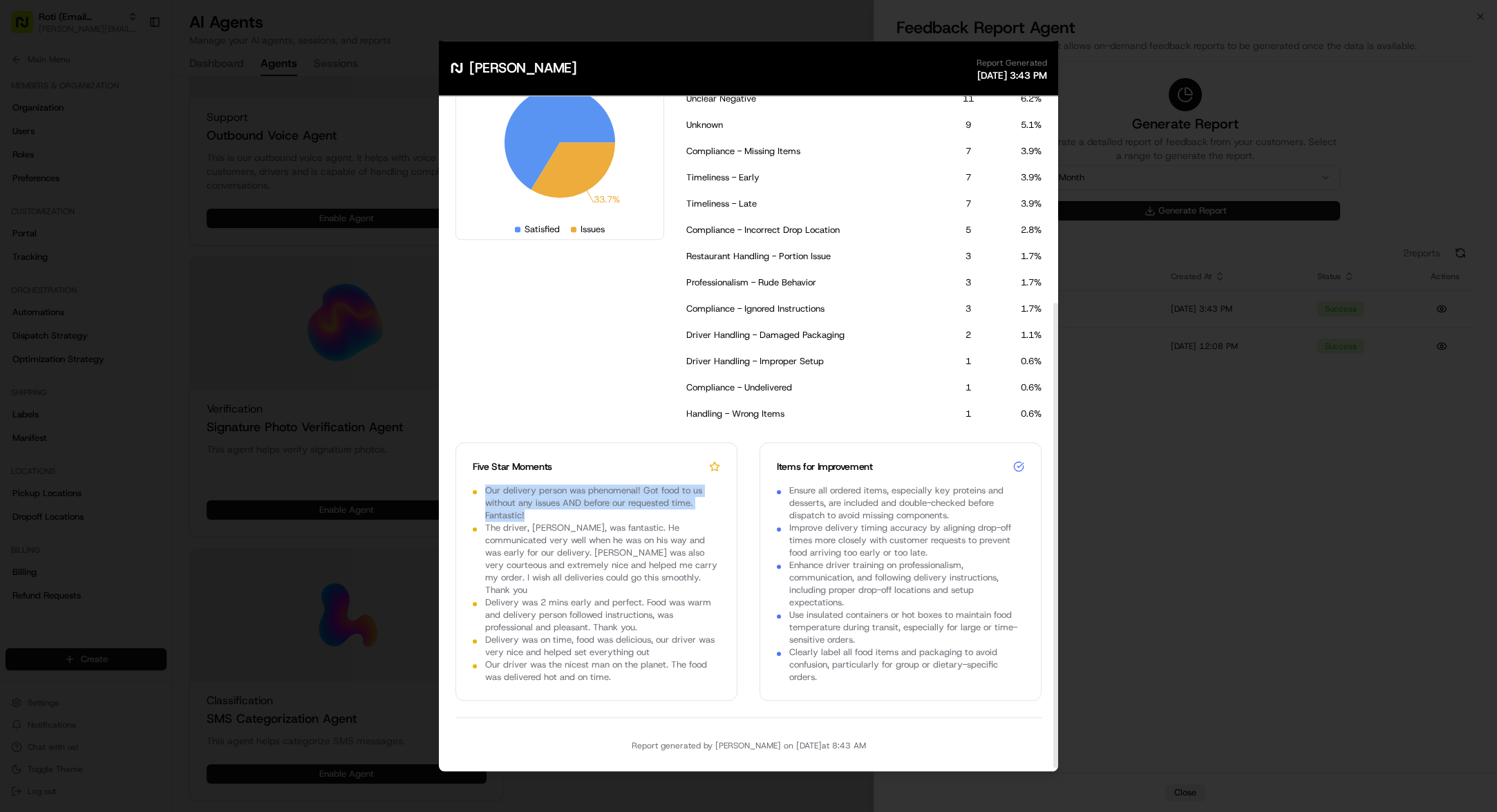
drag, startPoint x: 487, startPoint y: 490, endPoint x: 575, endPoint y: 515, distance: 91.5
click at [575, 515] on p "Our delivery person was phenomenal! Got food to us without any issues AND befor…" at bounding box center [602, 503] width 235 height 37
drag, startPoint x: 786, startPoint y: 488, endPoint x: 963, endPoint y: 514, distance: 178.9
click at [963, 514] on li "Ensure all ordered items, especially key proteins and desserts, are included an…" at bounding box center [900, 503] width 248 height 37
drag, startPoint x: 909, startPoint y: 504, endPoint x: 899, endPoint y: 504, distance: 10.0
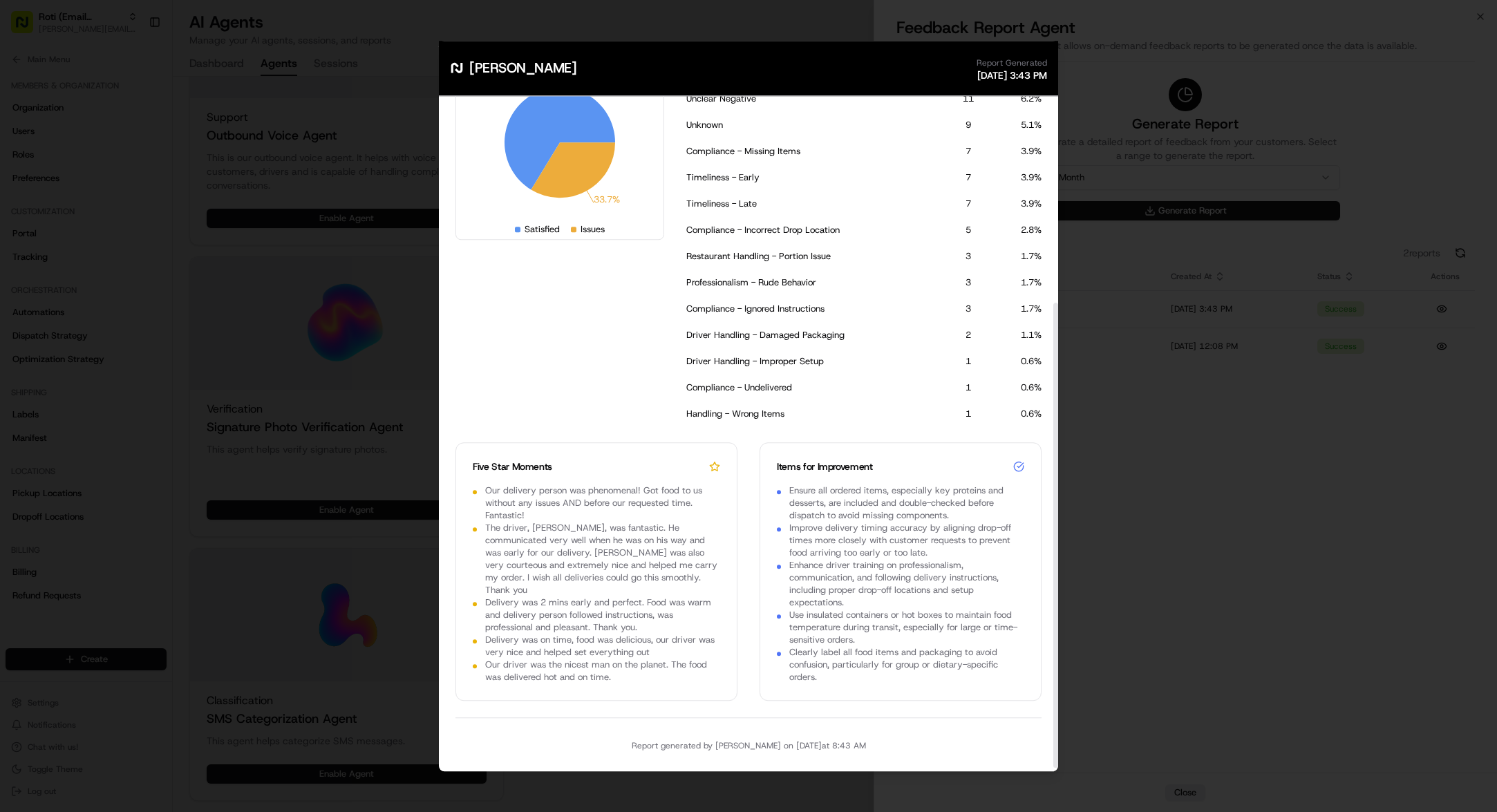
click at [909, 504] on p "Ensure all ordered items, especially key proteins and desserts, are included an…" at bounding box center [906, 503] width 235 height 37
drag, startPoint x: 842, startPoint y: 497, endPoint x: 915, endPoint y: 507, distance: 73.7
click at [915, 507] on p "Ensure all ordered items, especially key proteins and desserts, are included an…" at bounding box center [906, 503] width 235 height 37
drag, startPoint x: 895, startPoint y: 505, endPoint x: 955, endPoint y: 515, distance: 60.8
click at [953, 512] on p "Ensure all ordered items, especially key proteins and desserts, are included an…" at bounding box center [906, 503] width 235 height 37
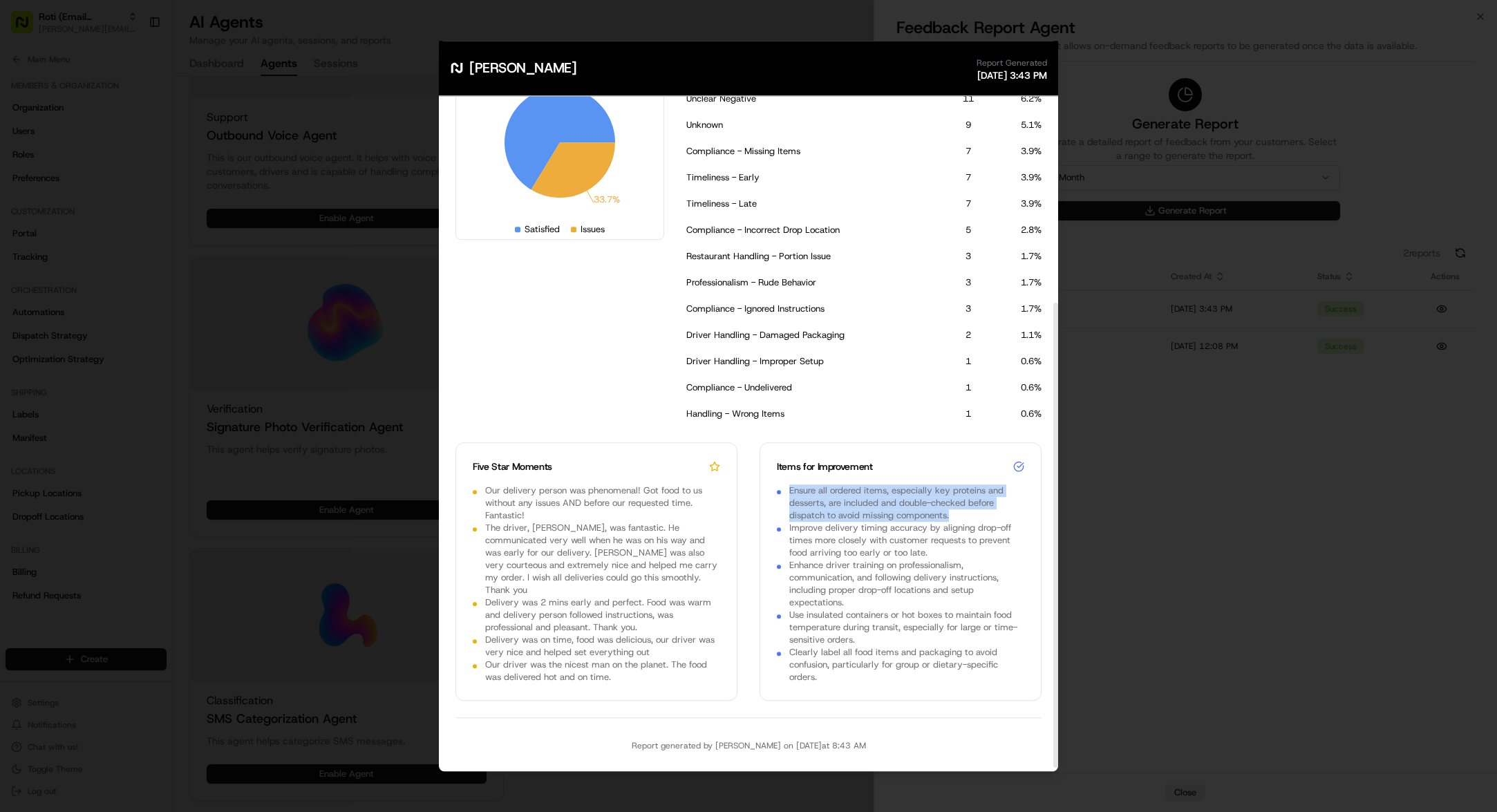
drag, startPoint x: 955, startPoint y: 516, endPoint x: 789, endPoint y: 490, distance: 168.0
click at [789, 490] on p "Ensure all ordered items, especially key proteins and desserts, are included an…" at bounding box center [906, 503] width 235 height 37
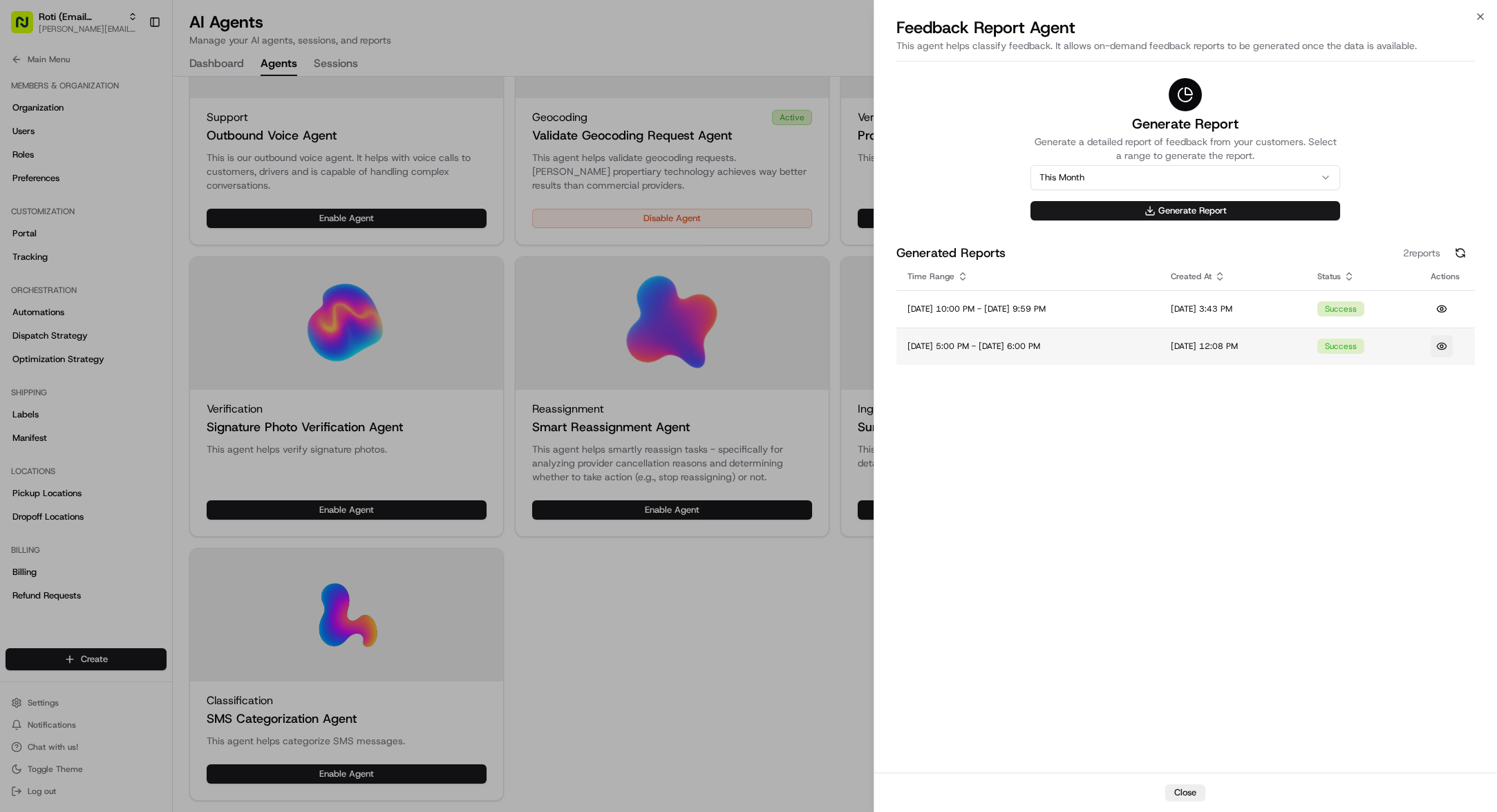
click at [1444, 345] on button at bounding box center [1441, 346] width 22 height 22
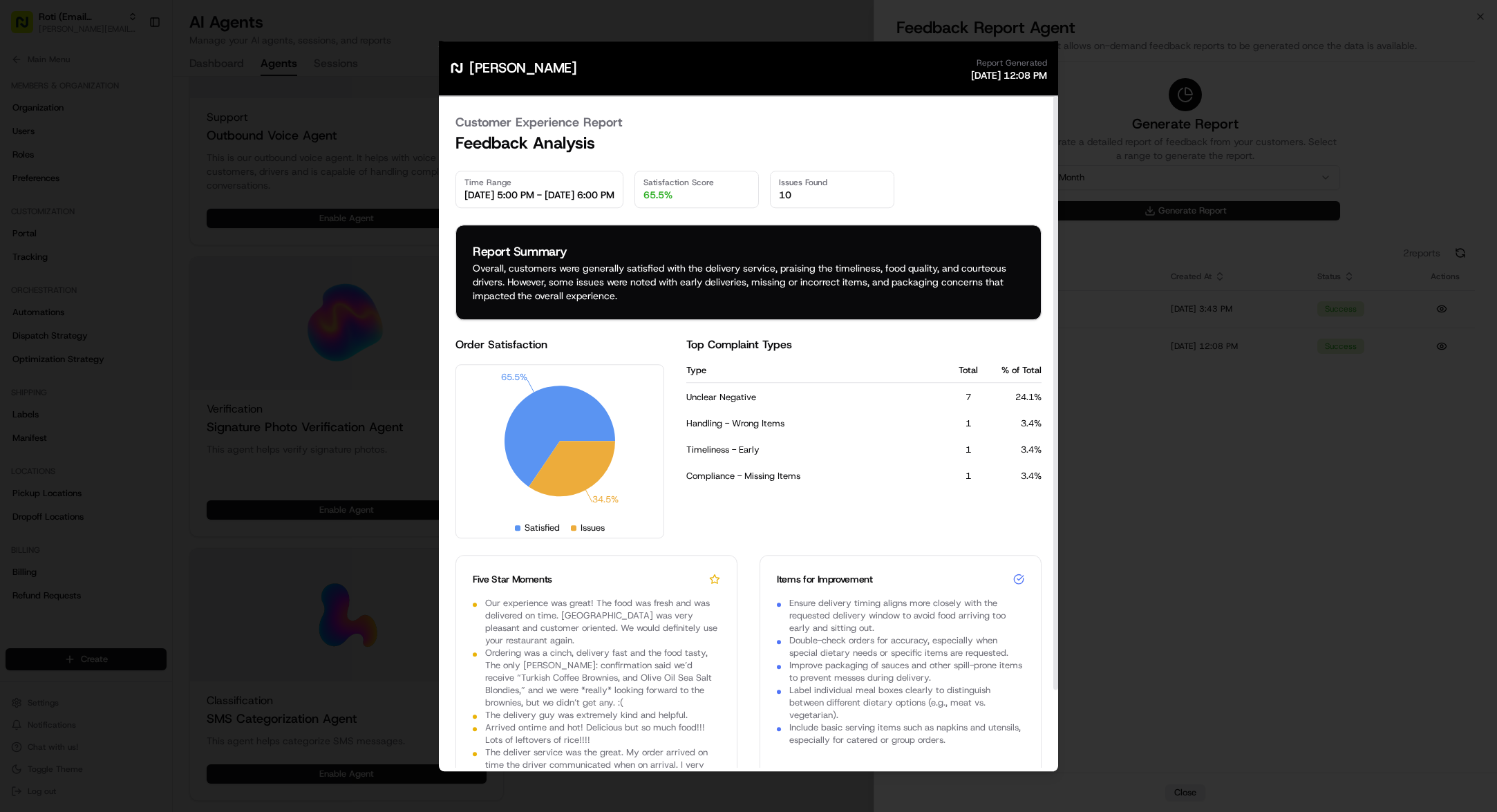
drag, startPoint x: 309, startPoint y: 214, endPoint x: 354, endPoint y: 170, distance: 62.9
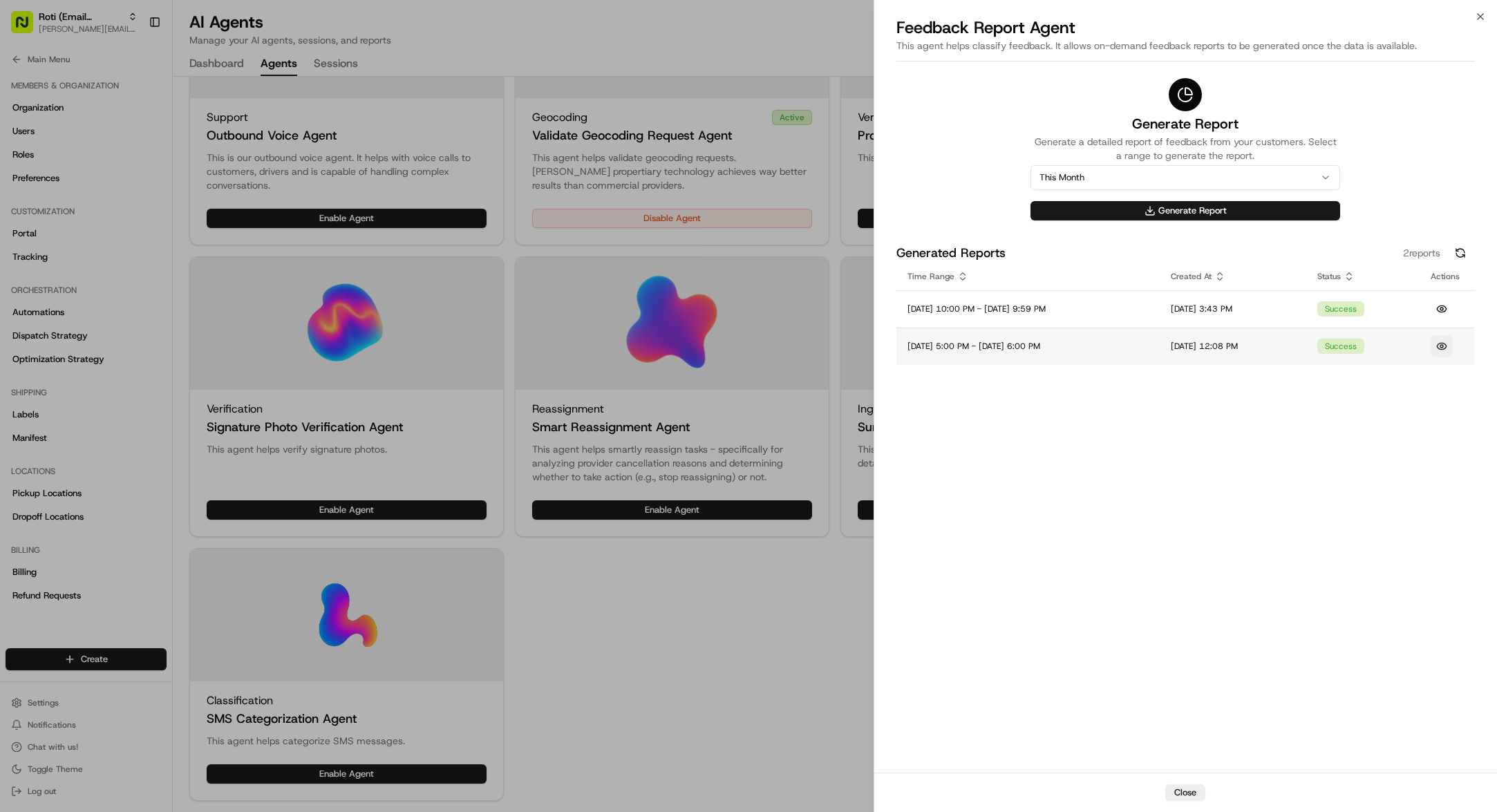
click at [1441, 345] on button at bounding box center [1441, 346] width 22 height 22
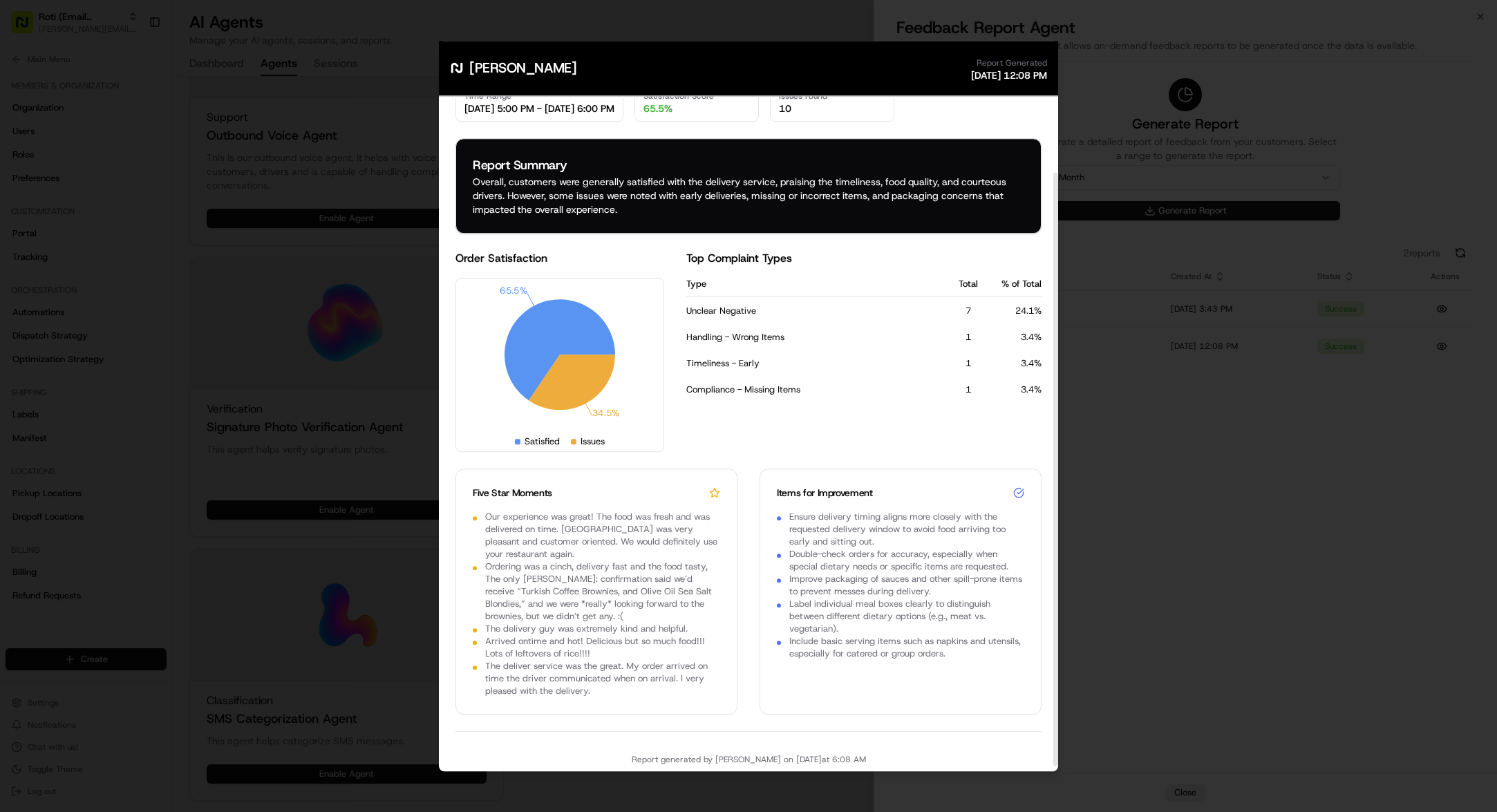
scroll to position [87, 0]
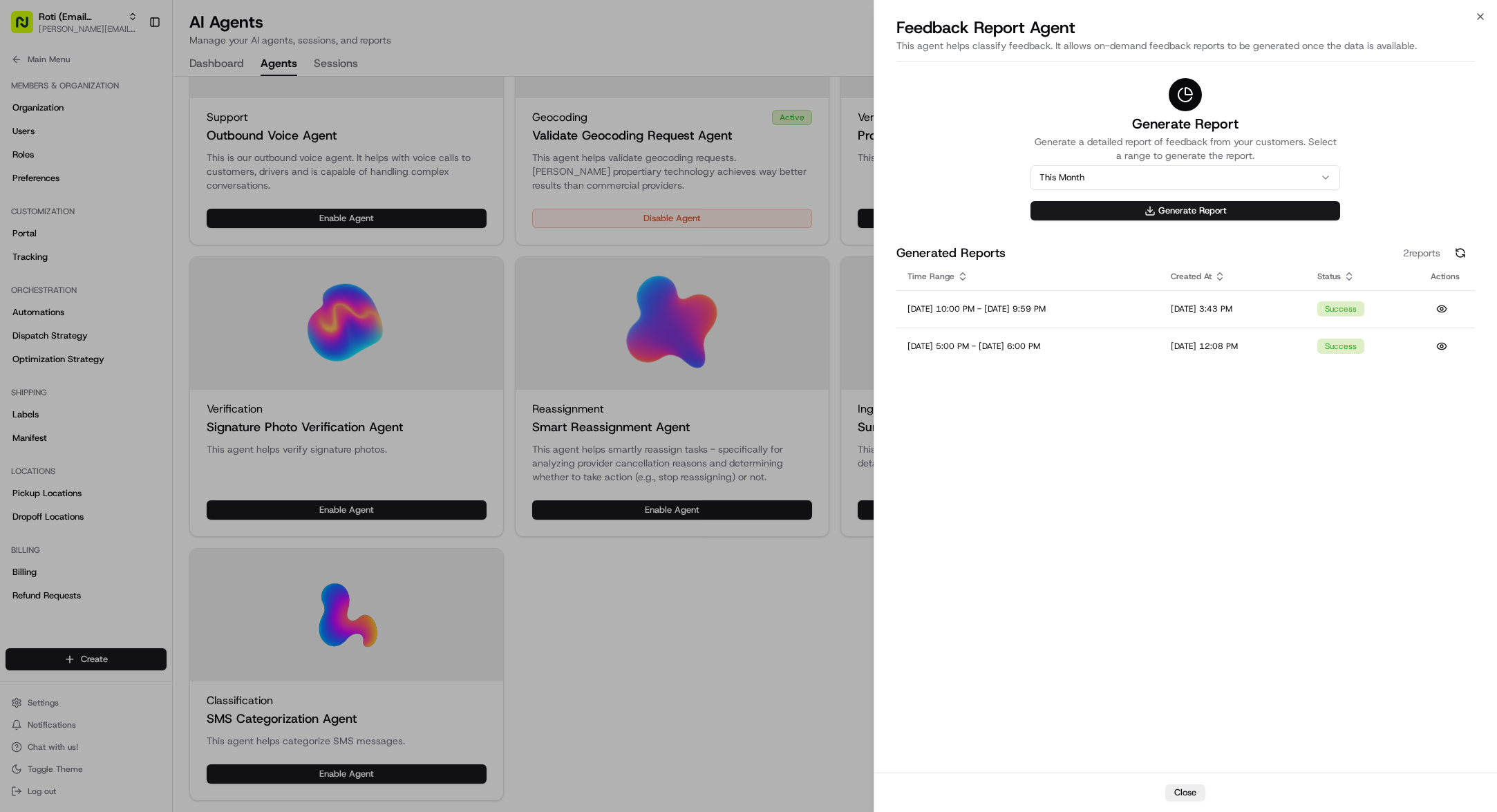
click at [868, 620] on div at bounding box center [748, 406] width 1497 height 812
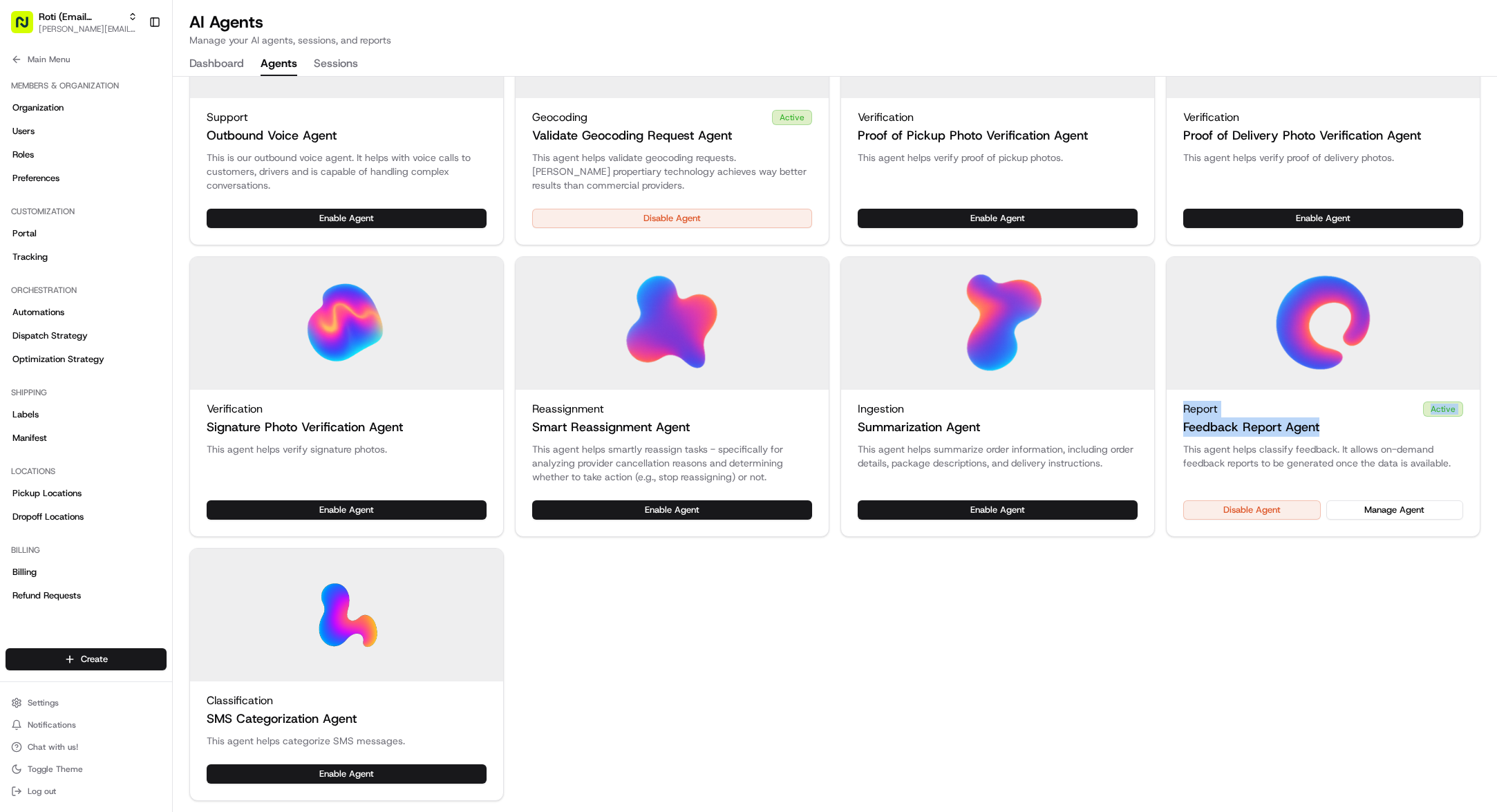
drag, startPoint x: 1194, startPoint y: 416, endPoint x: 1317, endPoint y: 430, distance: 123.8
click at [1317, 430] on div "Report Active Feedback Report Agent" at bounding box center [1323, 416] width 313 height 52
click at [1303, 448] on p "This agent helps classify feedback. It allows on-demand feedback reports to be …" at bounding box center [1323, 457] width 280 height 28
drag, startPoint x: 418, startPoint y: 743, endPoint x: 209, endPoint y: 716, distance: 210.7
click at [200, 716] on div "Classification SMS Categorization Agent This agent helps categorize SMS message…" at bounding box center [347, 675] width 315 height 253
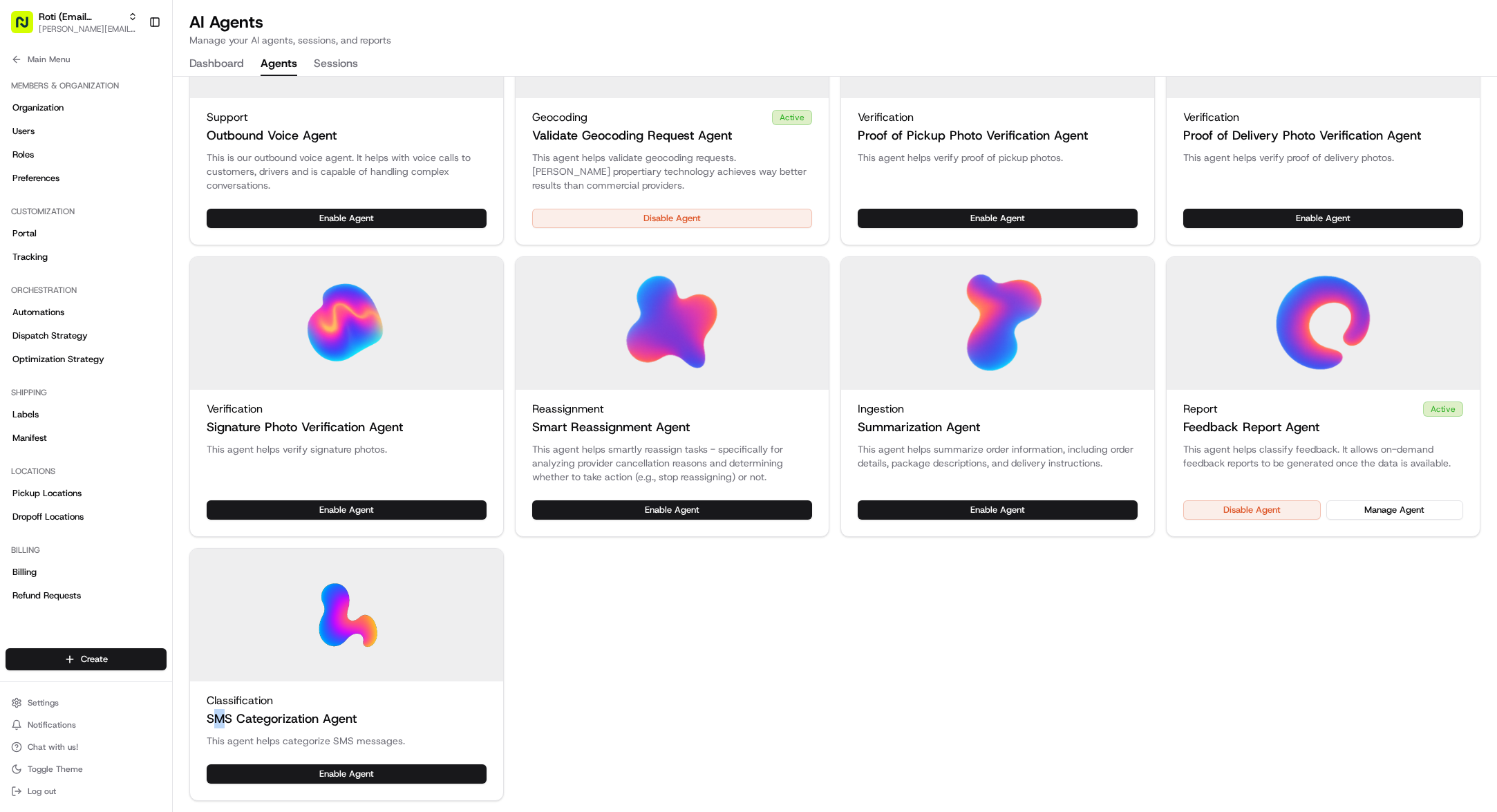
drag, startPoint x: 214, startPoint y: 716, endPoint x: 229, endPoint y: 719, distance: 15.3
click at [229, 719] on h3 "SMS Categorization Agent" at bounding box center [282, 719] width 150 height 19
drag, startPoint x: 410, startPoint y: 714, endPoint x: 371, endPoint y: 722, distance: 39.8
click at [371, 722] on div "Classification SMS Categorization Agent" at bounding box center [346, 710] width 280 height 36
drag, startPoint x: 342, startPoint y: 723, endPoint x: 400, endPoint y: 727, distance: 58.1
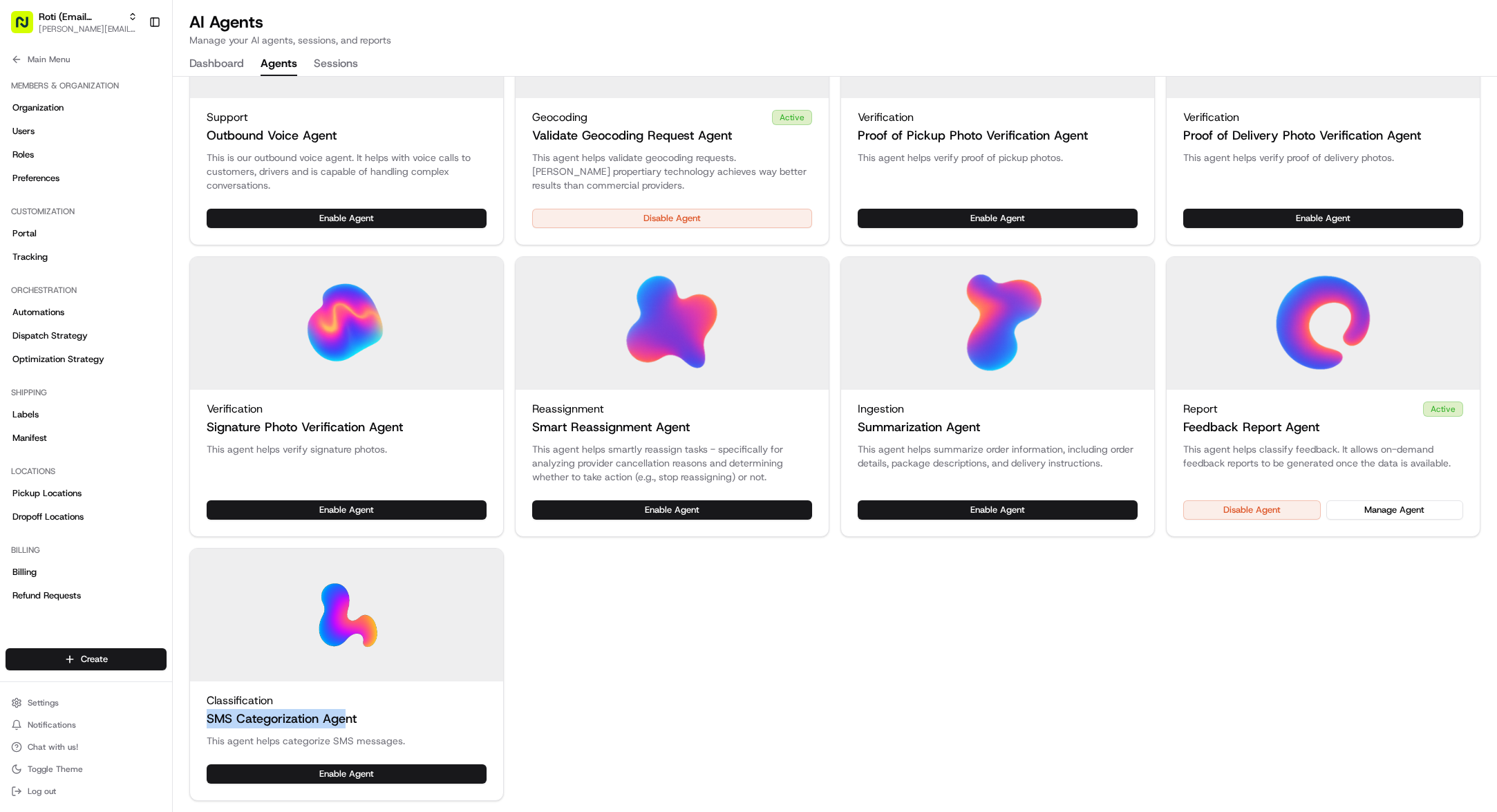
click at [400, 727] on div "Classification SMS Categorization Agent" at bounding box center [346, 710] width 280 height 36
drag, startPoint x: 406, startPoint y: 742, endPoint x: 253, endPoint y: 738, distance: 153.1
click at [253, 738] on p "This agent helps categorize SMS messages." at bounding box center [346, 741] width 280 height 14
click at [324, 736] on p "This agent helps categorize SMS messages." at bounding box center [346, 741] width 280 height 14
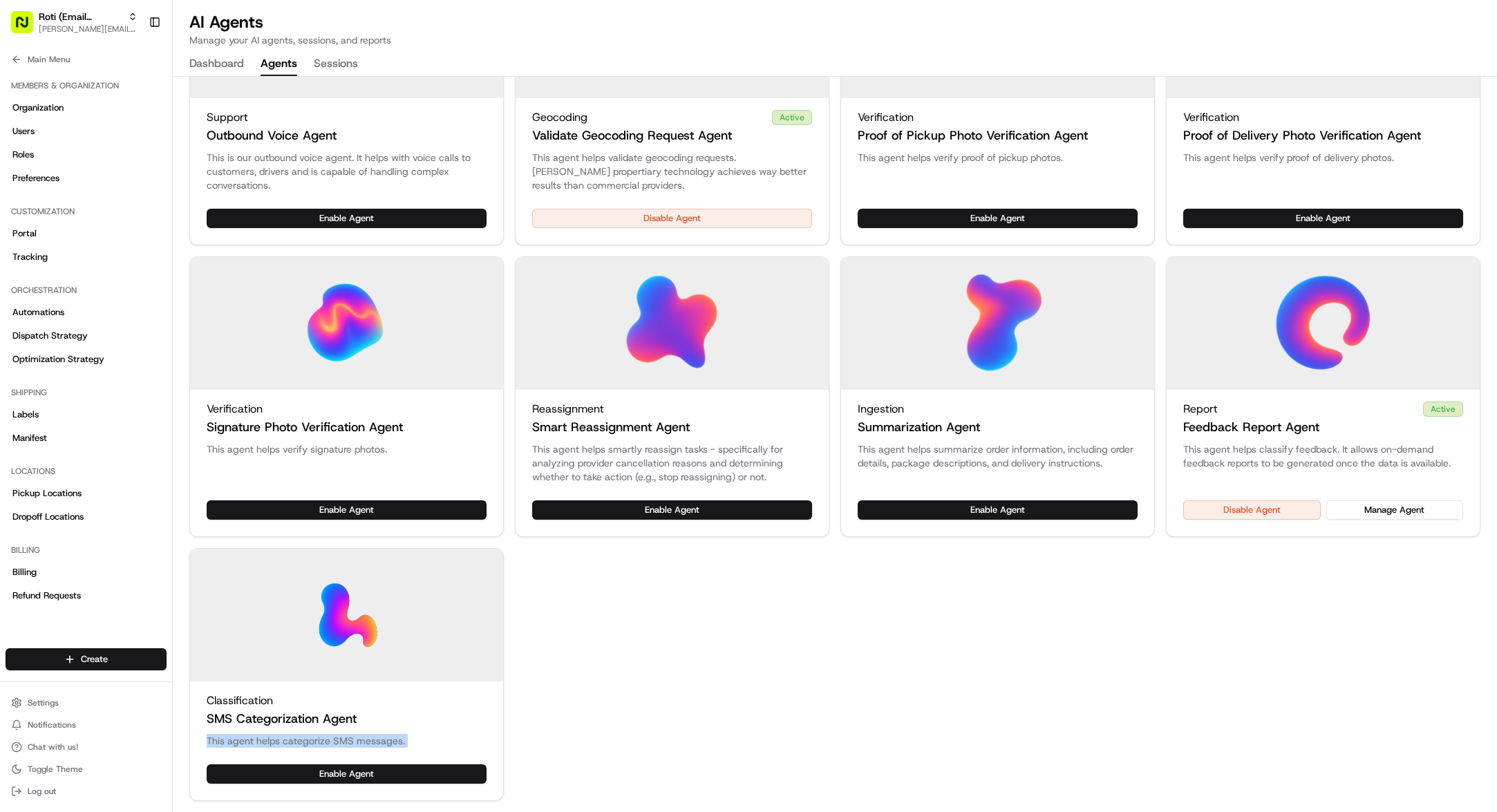
click at [324, 736] on p "This agent helps categorize SMS messages." at bounding box center [346, 741] width 280 height 14
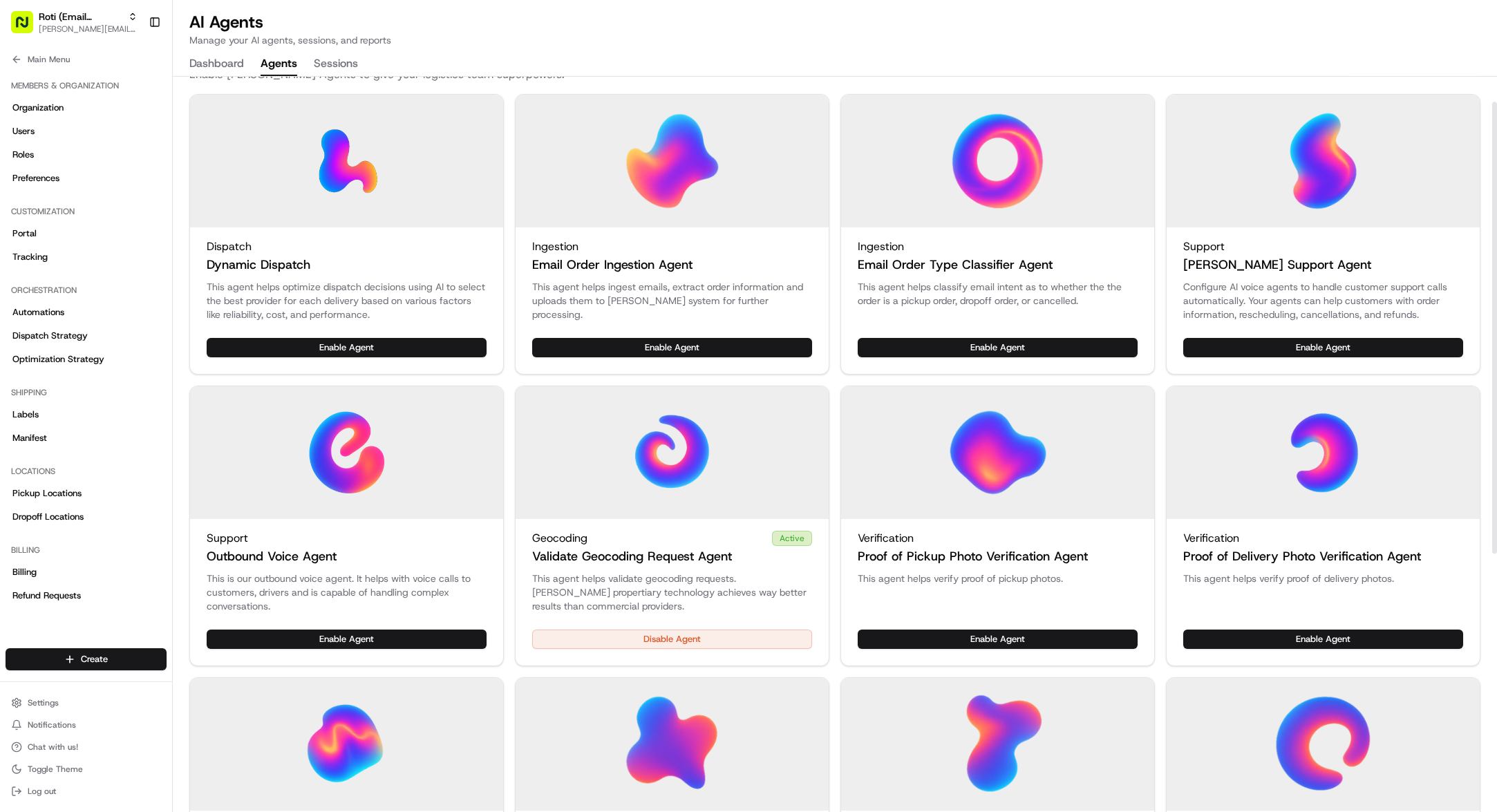
scroll to position [0, 0]
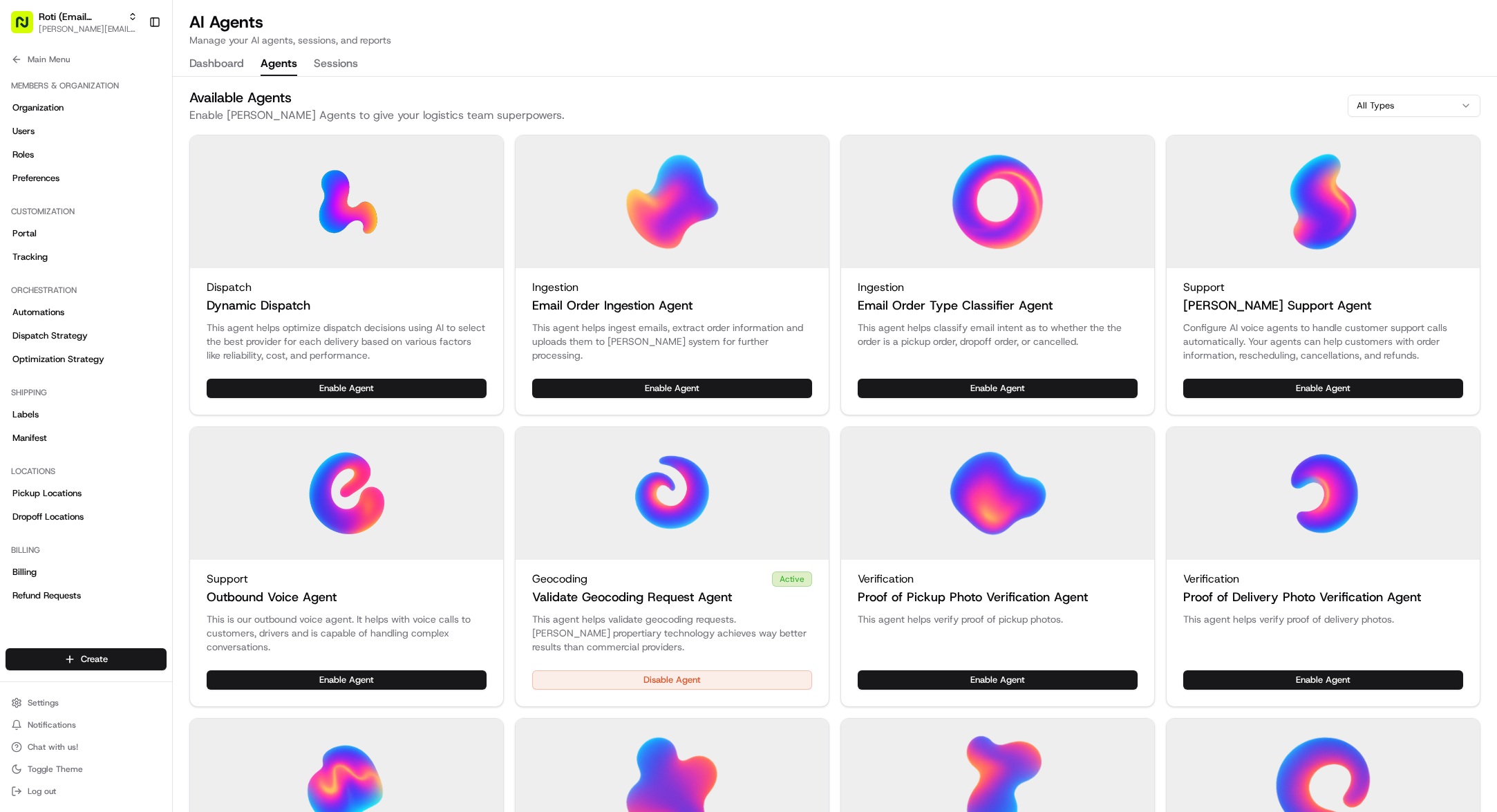
click at [713, 118] on div "Available Agents Enable [PERSON_NAME] Agents to give your logistics team superp…" at bounding box center [835, 106] width 1291 height 36
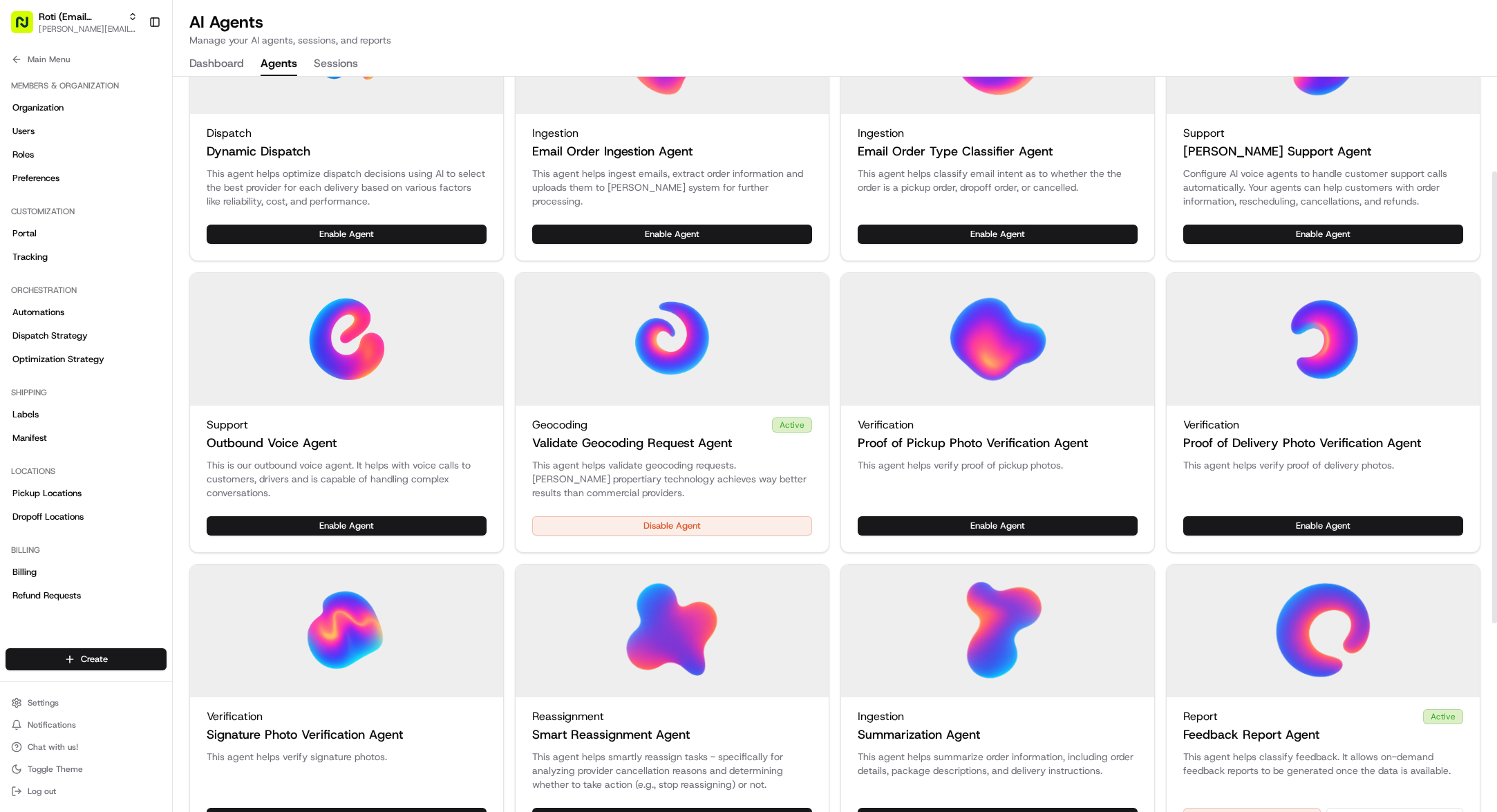
scroll to position [153, 0]
